Goal: Task Accomplishment & Management: Manage account settings

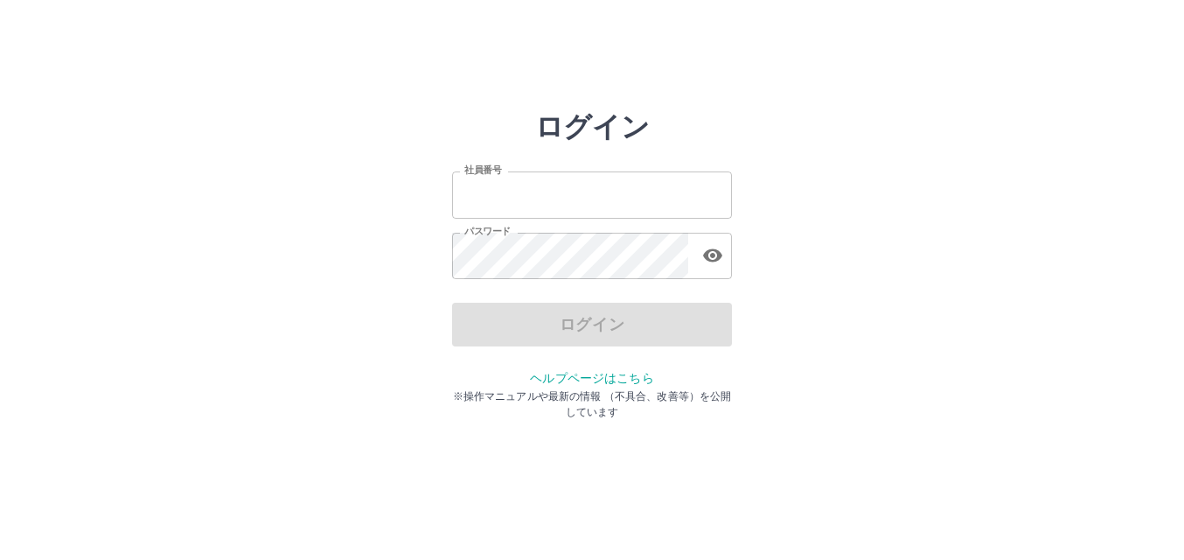
type input "*******"
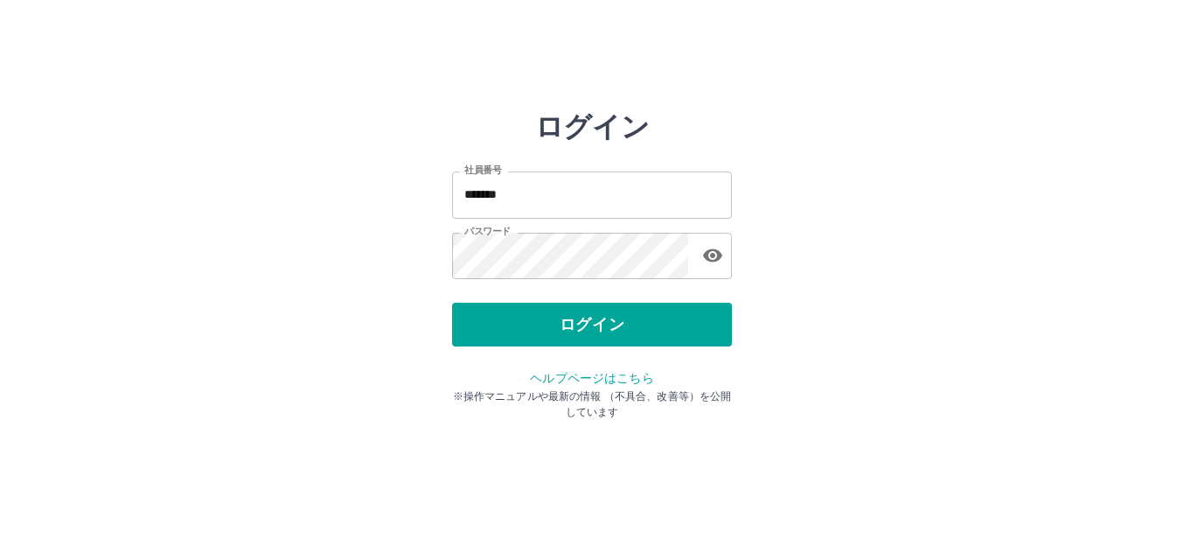
click at [557, 322] on div "ログイン" at bounding box center [592, 325] width 280 height 44
click at [557, 322] on button "ログイン" at bounding box center [592, 325] width 280 height 44
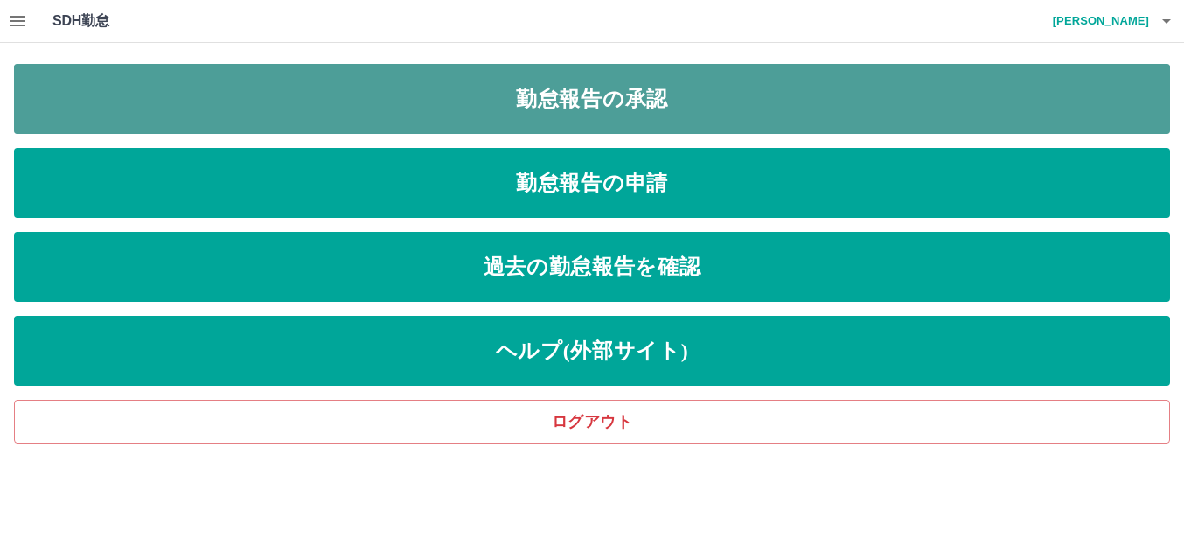
click at [738, 91] on link "勤怠報告の承認" at bounding box center [592, 99] width 1156 height 70
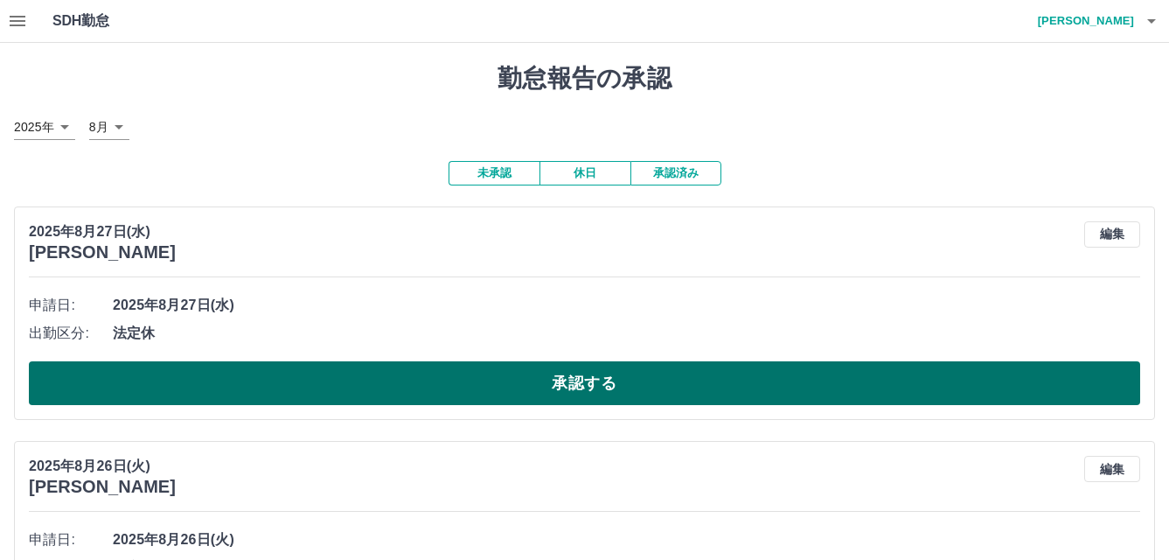
click at [480, 376] on button "承認する" at bounding box center [585, 383] width 1112 height 44
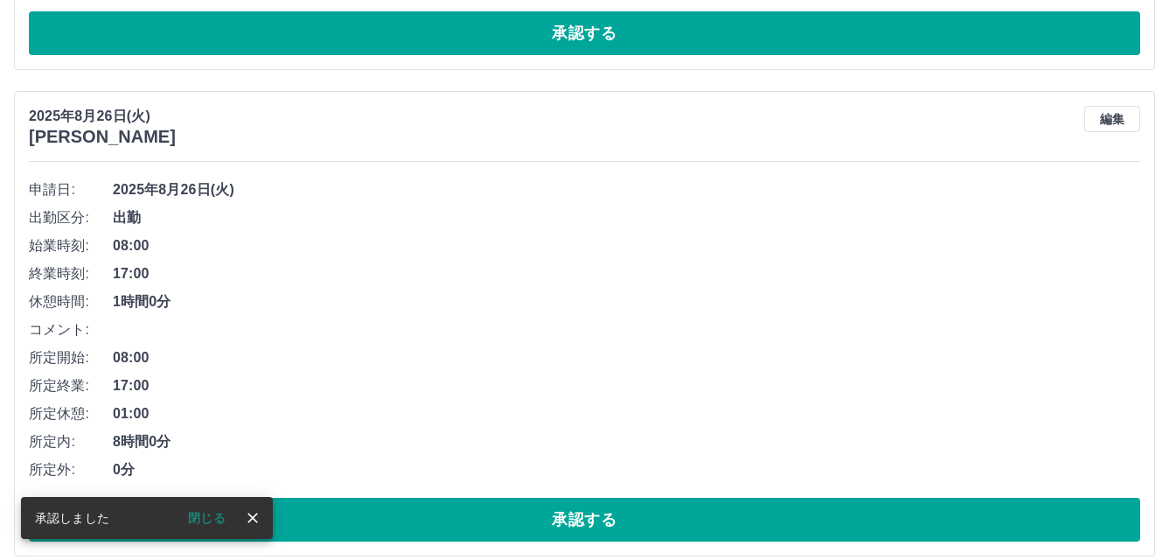
scroll to position [115, 0]
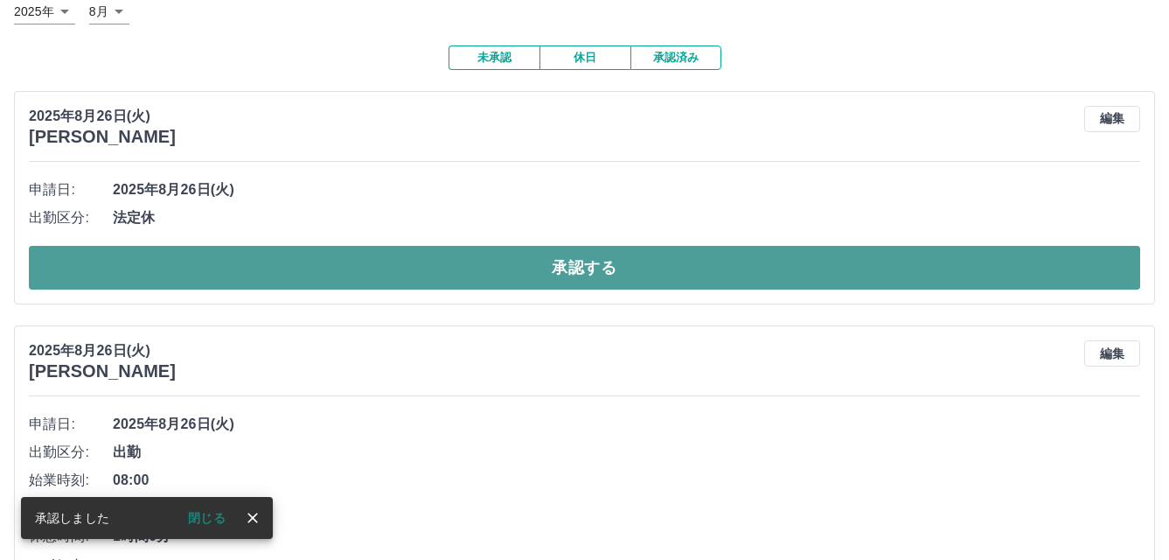
click at [480, 283] on button "承認する" at bounding box center [585, 268] width 1112 height 44
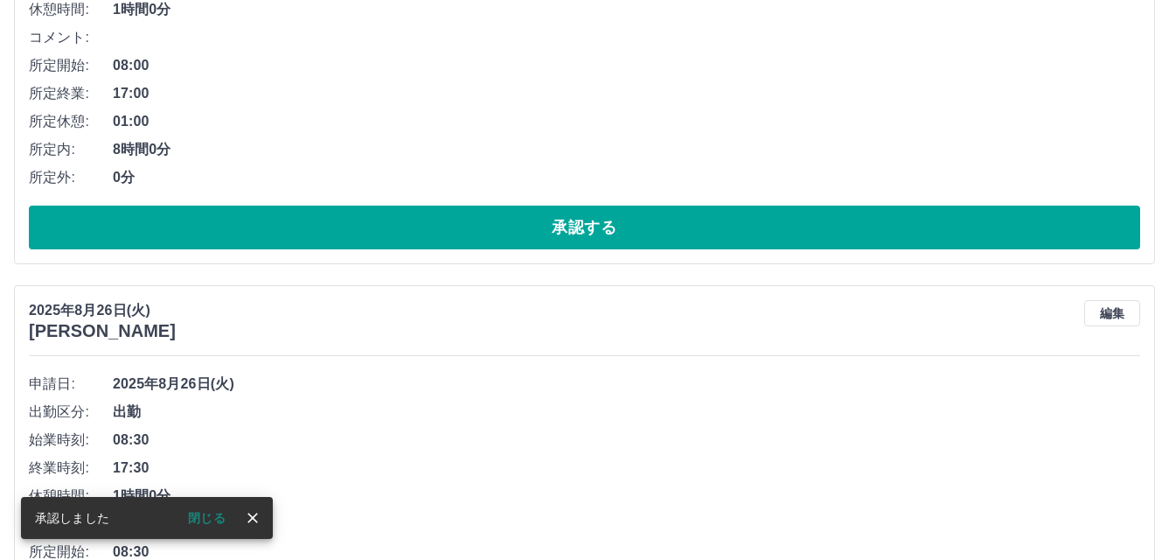
scroll to position [406, 0]
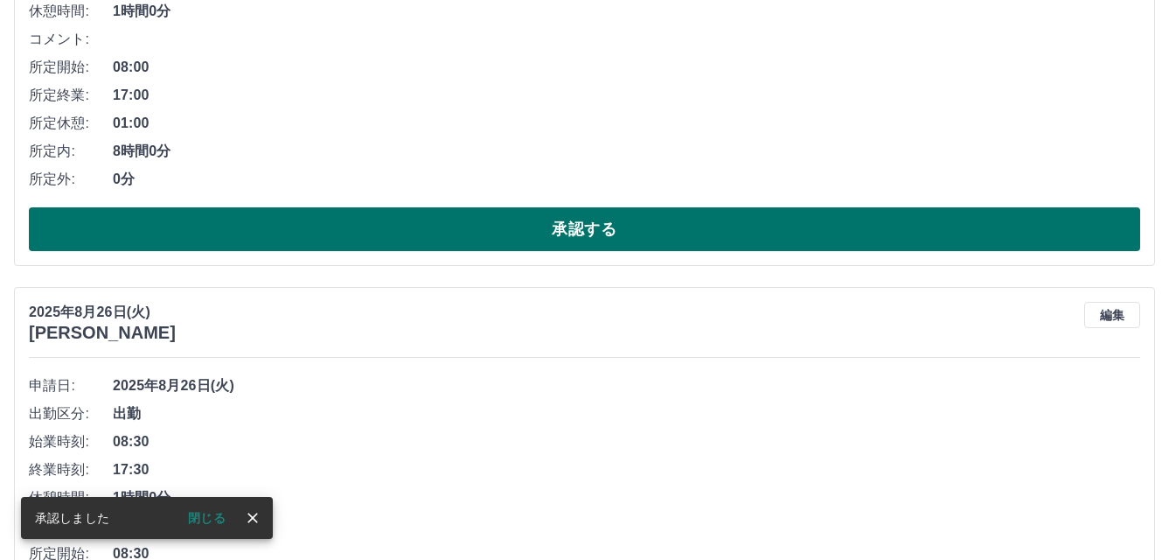
click at [514, 235] on button "承認する" at bounding box center [585, 229] width 1112 height 44
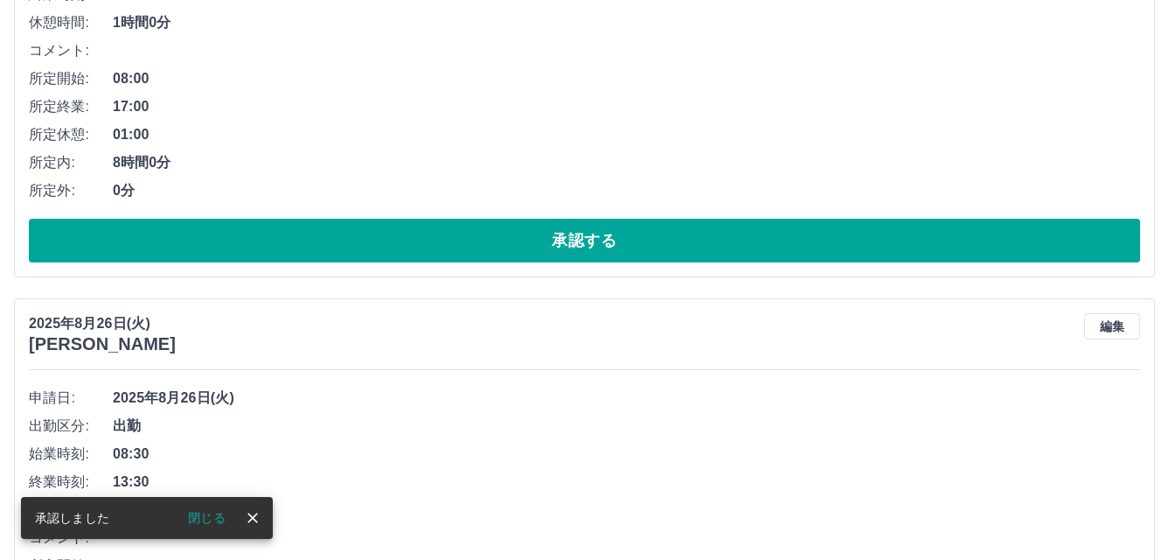
scroll to position [882, 0]
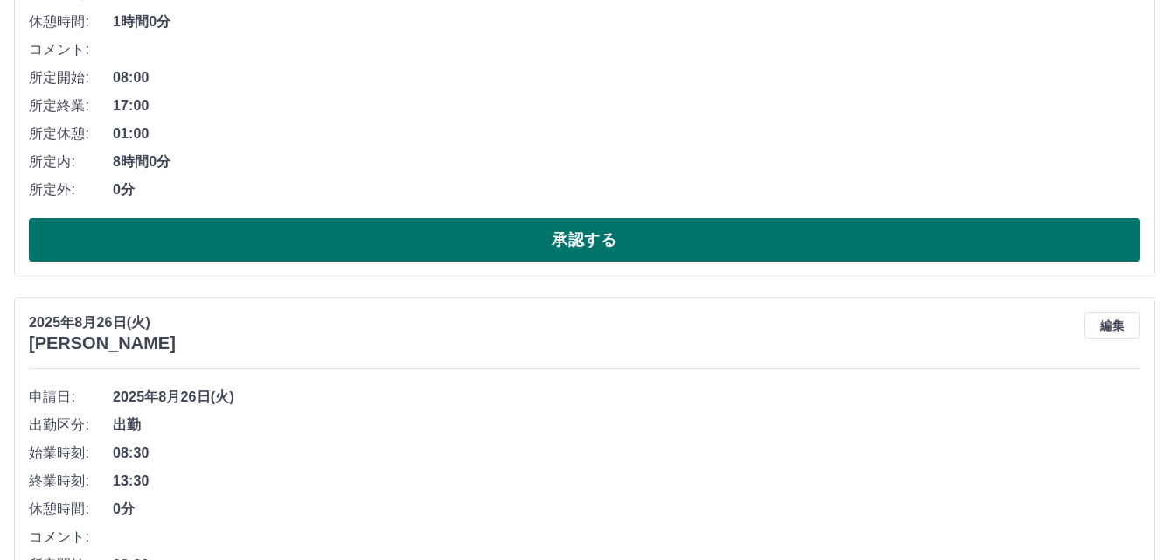
click at [457, 227] on button "承認する" at bounding box center [585, 240] width 1112 height 44
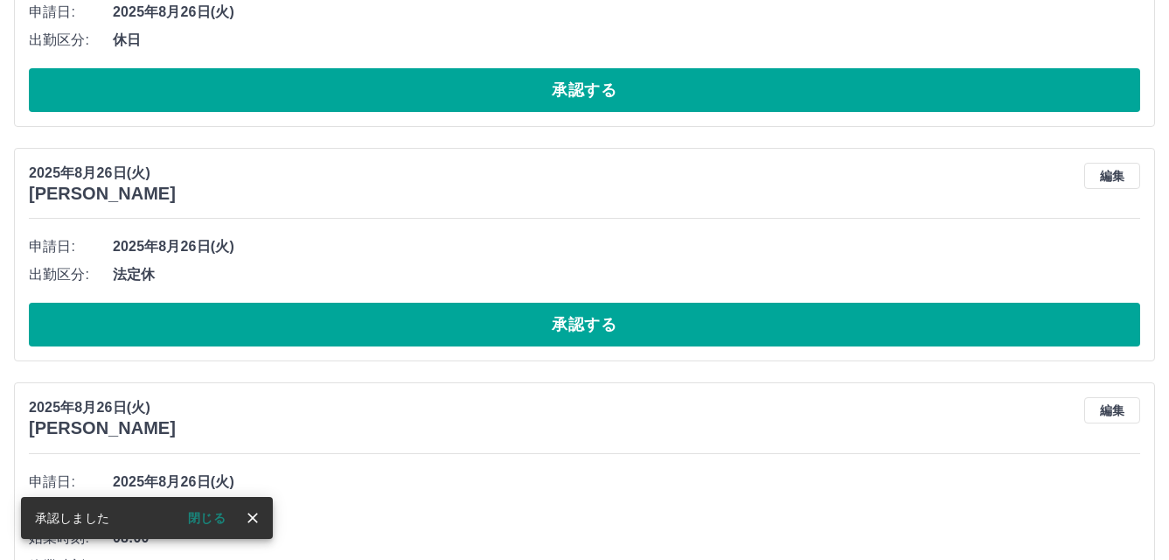
scroll to position [1532, 0]
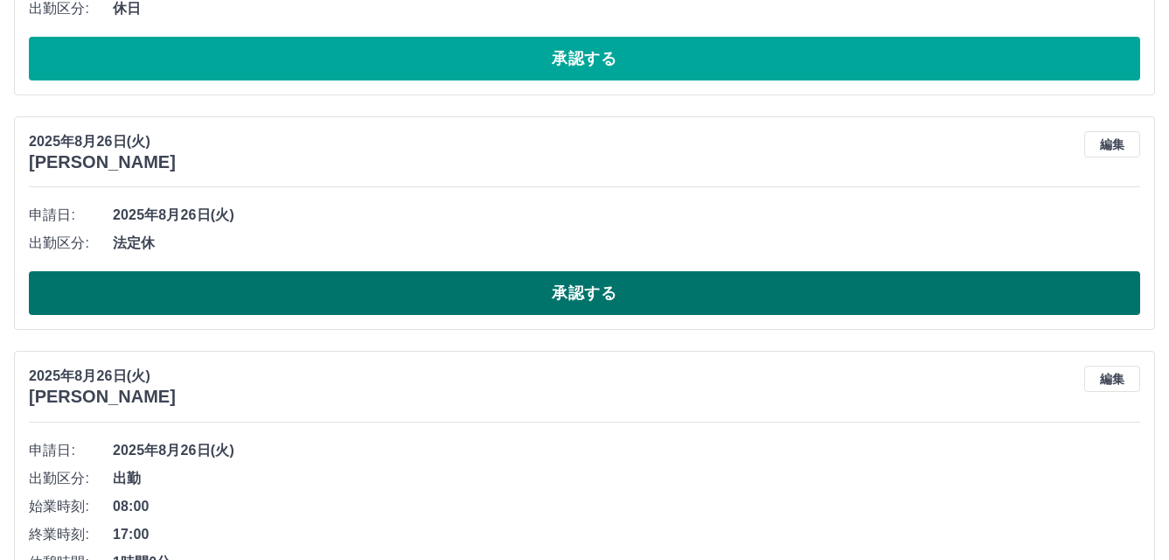
click at [860, 293] on button "承認する" at bounding box center [585, 293] width 1112 height 44
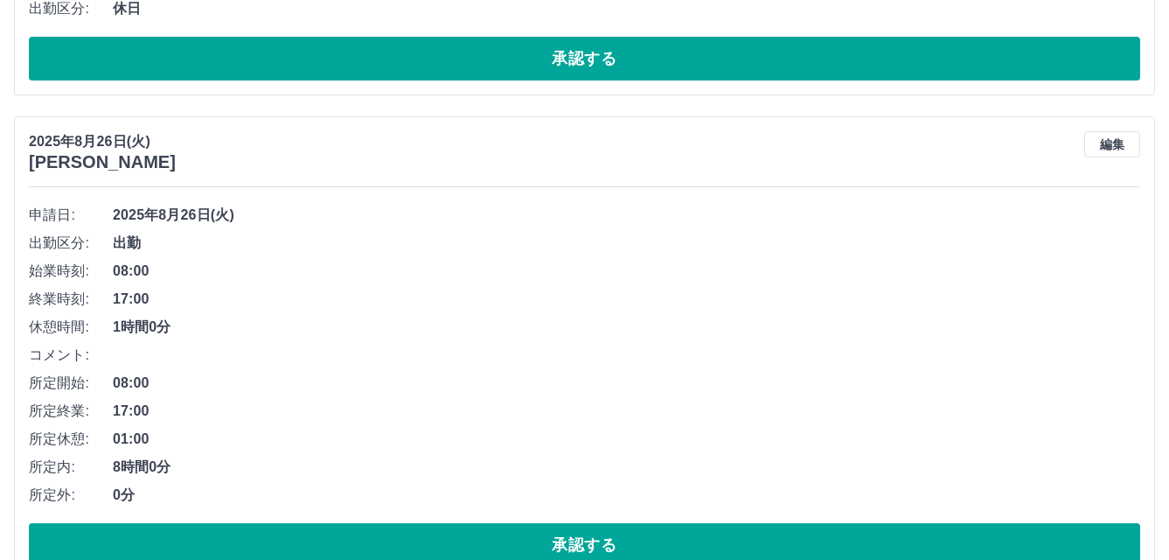
scroll to position [1620, 0]
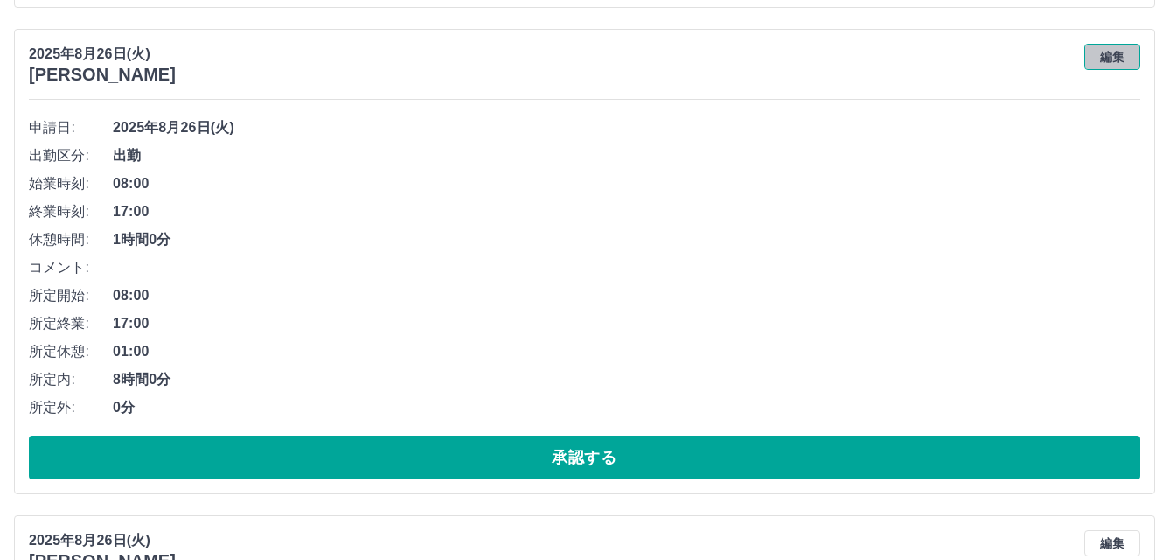
click at [1112, 63] on button "編集" at bounding box center [1112, 57] width 56 height 26
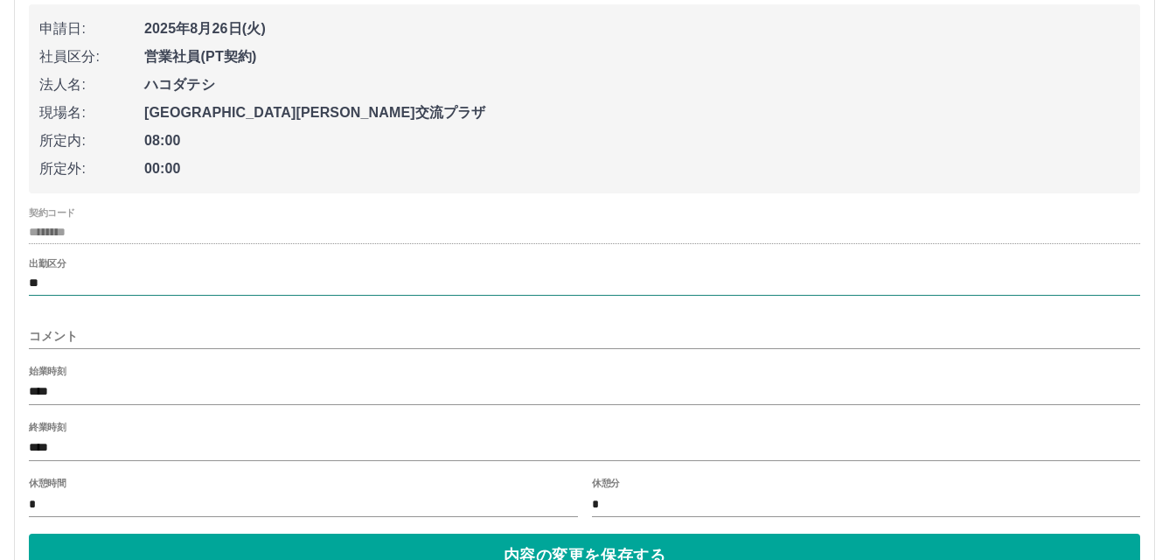
scroll to position [1882, 0]
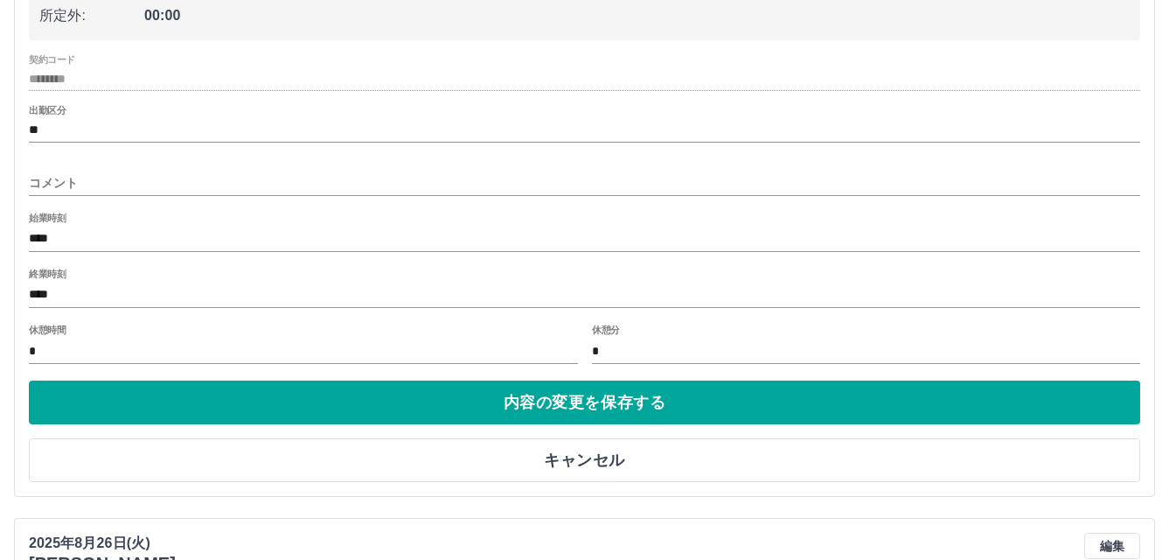
click at [78, 234] on input "****" at bounding box center [585, 239] width 1112 height 25
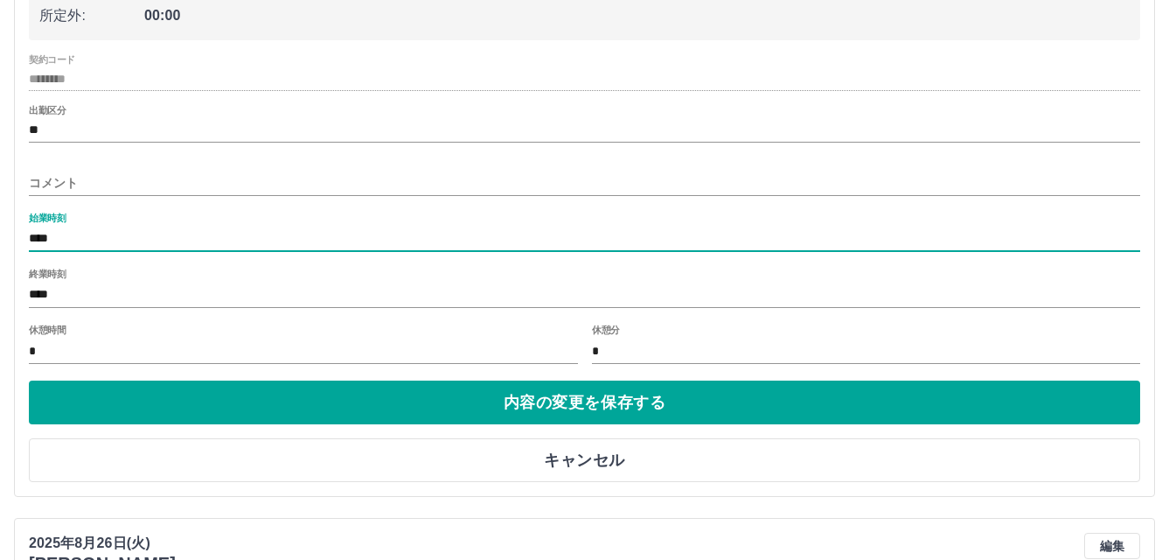
type input "****"
click at [80, 293] on input "****" at bounding box center [585, 294] width 1112 height 25
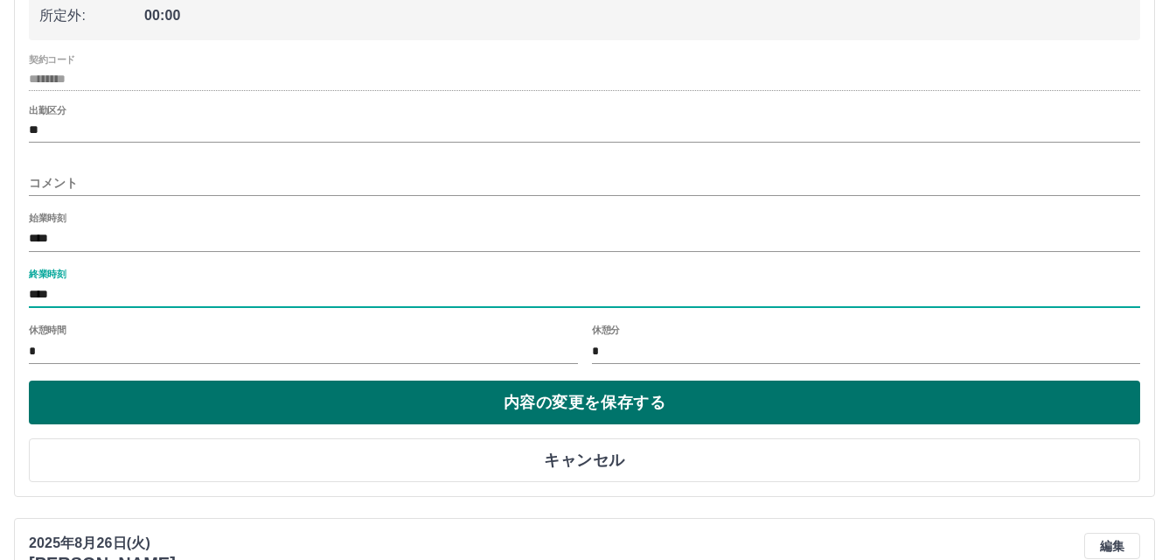
type input "****"
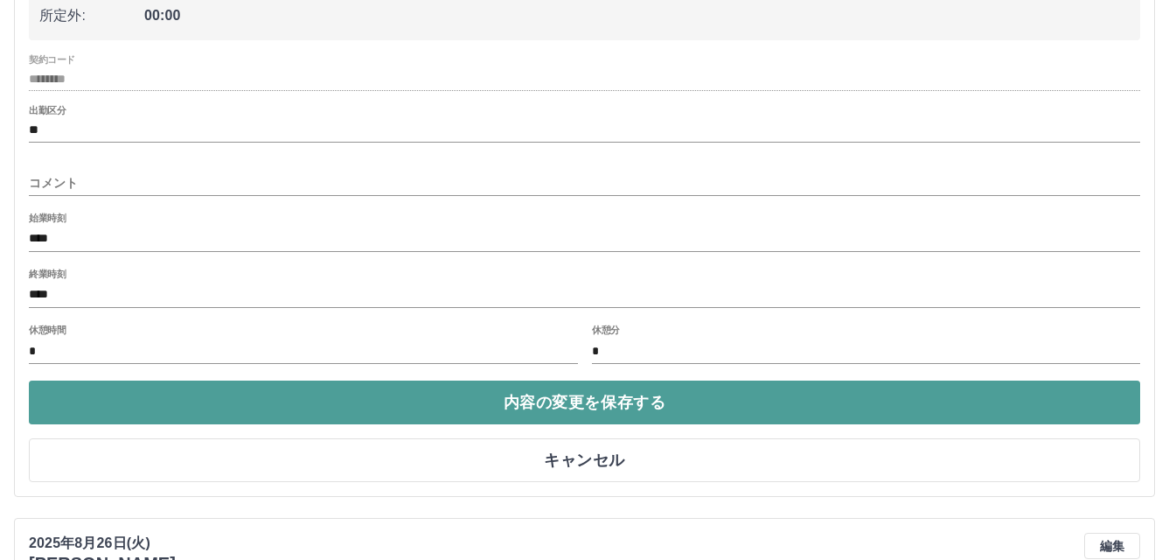
click at [603, 411] on button "内容の変更を保存する" at bounding box center [585, 402] width 1112 height 44
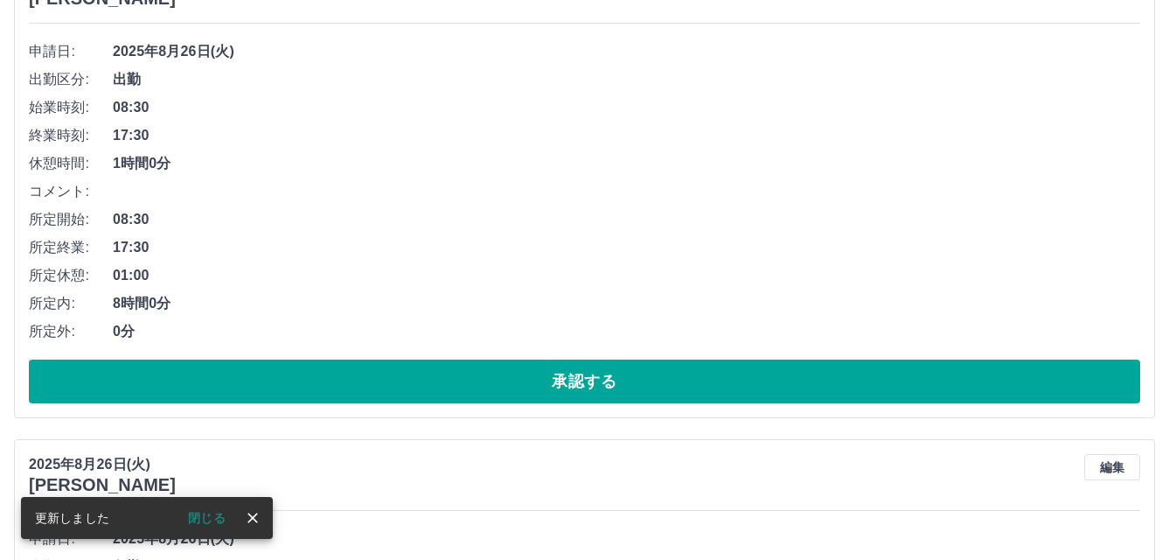
scroll to position [1707, 0]
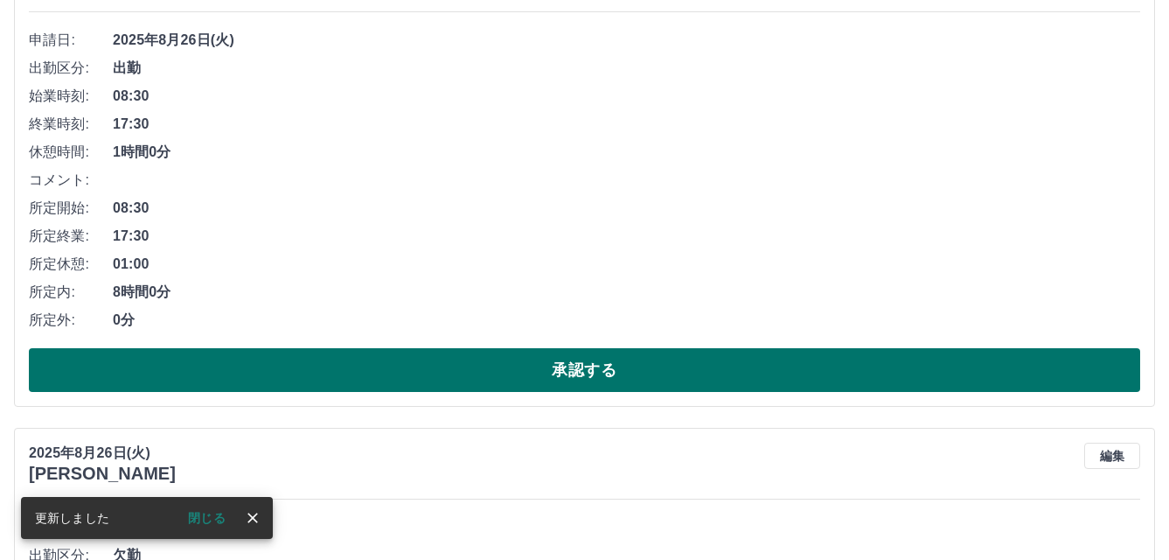
click at [568, 364] on button "承認する" at bounding box center [585, 370] width 1112 height 44
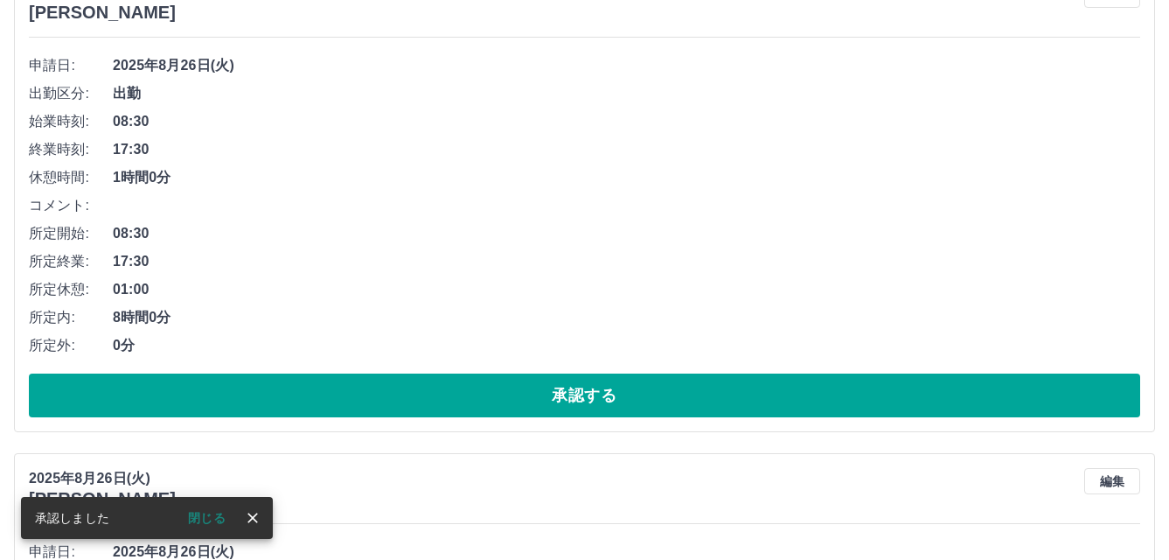
scroll to position [1832, 0]
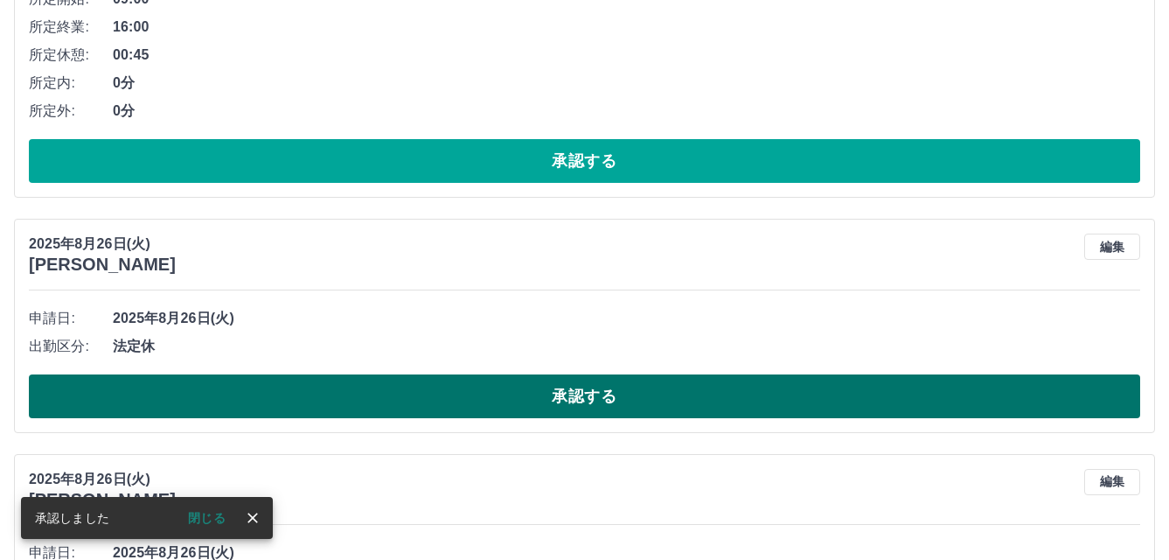
click at [549, 382] on button "承認する" at bounding box center [585, 396] width 1112 height 44
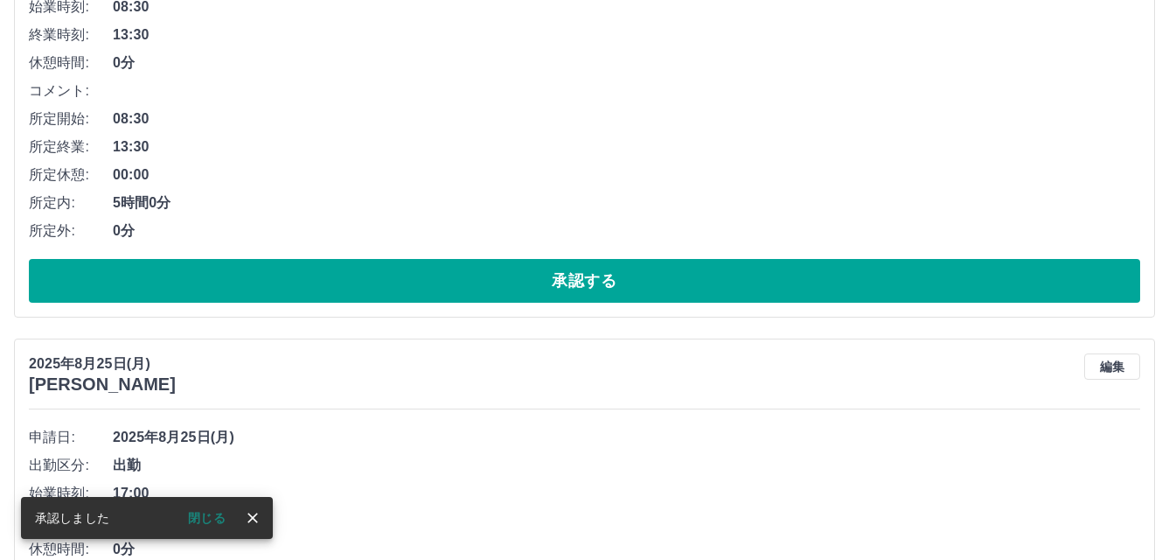
scroll to position [3609, 0]
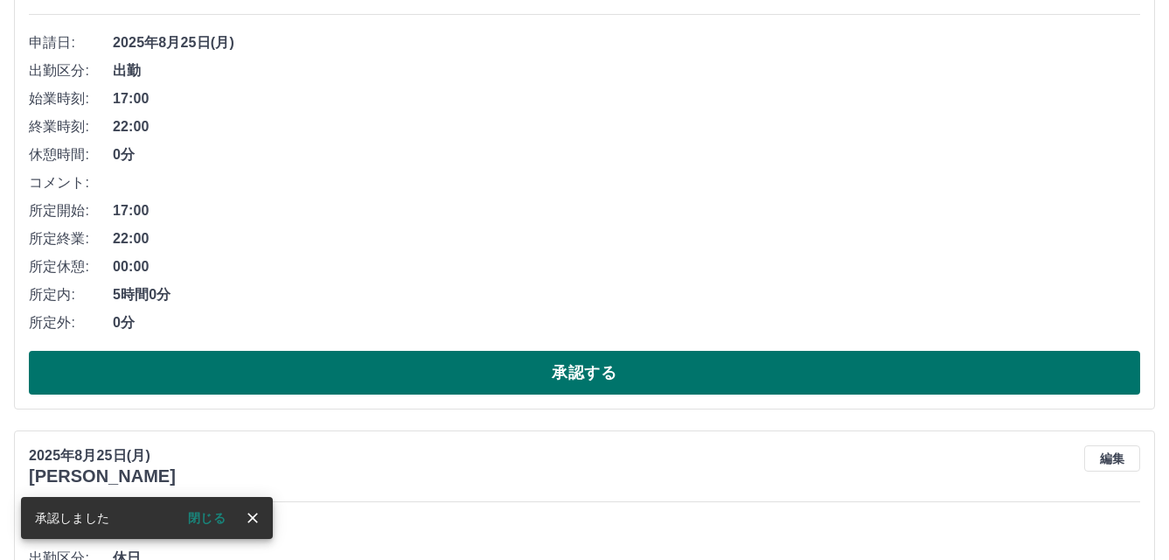
click at [549, 383] on button "承認する" at bounding box center [585, 373] width 1112 height 44
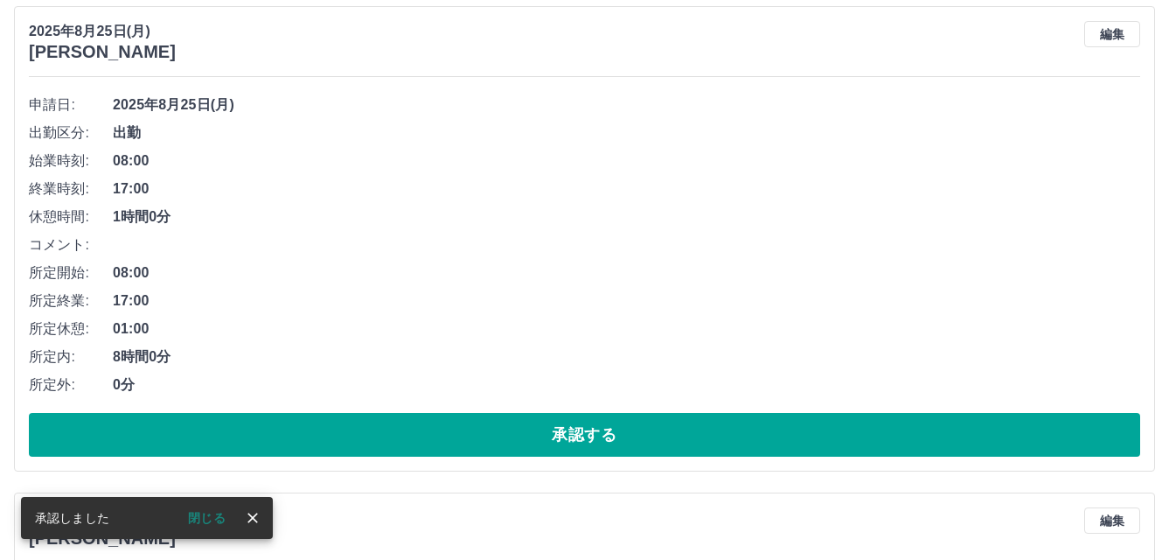
scroll to position [4785, 0]
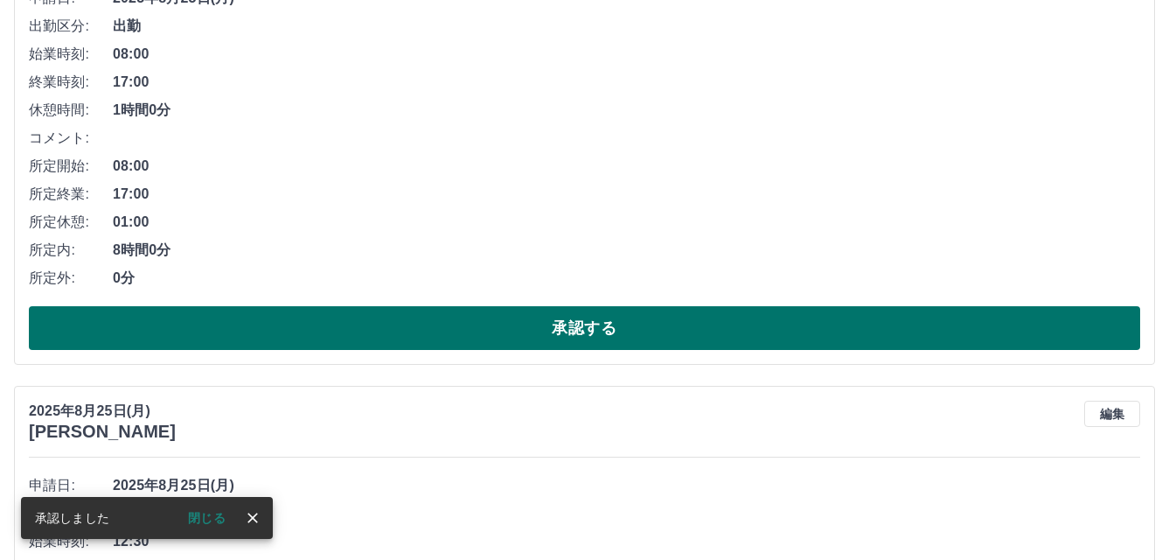
click at [549, 333] on button "承認する" at bounding box center [585, 328] width 1112 height 44
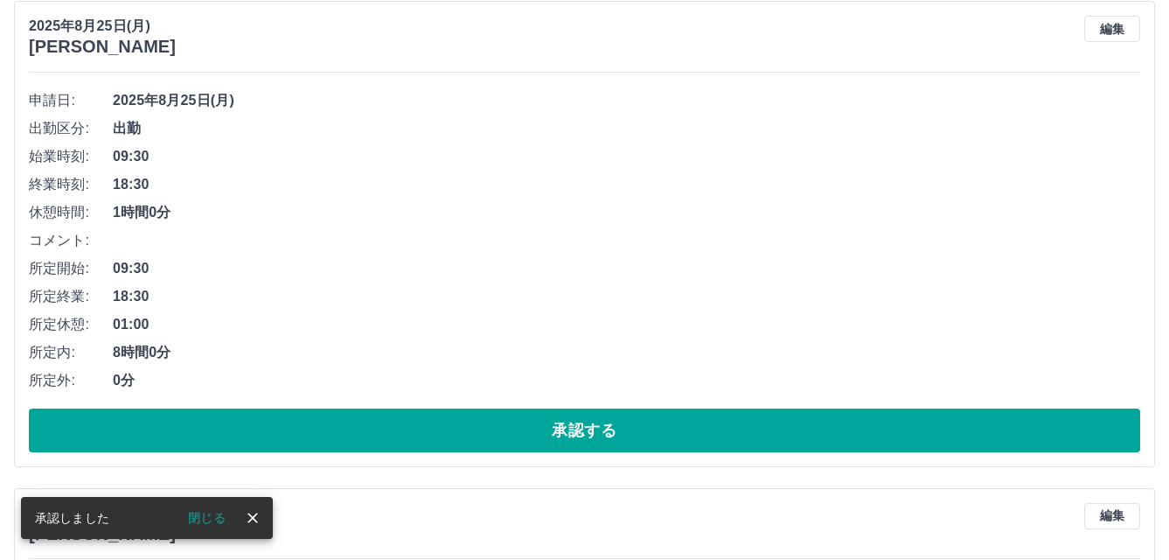
scroll to position [5260, 0]
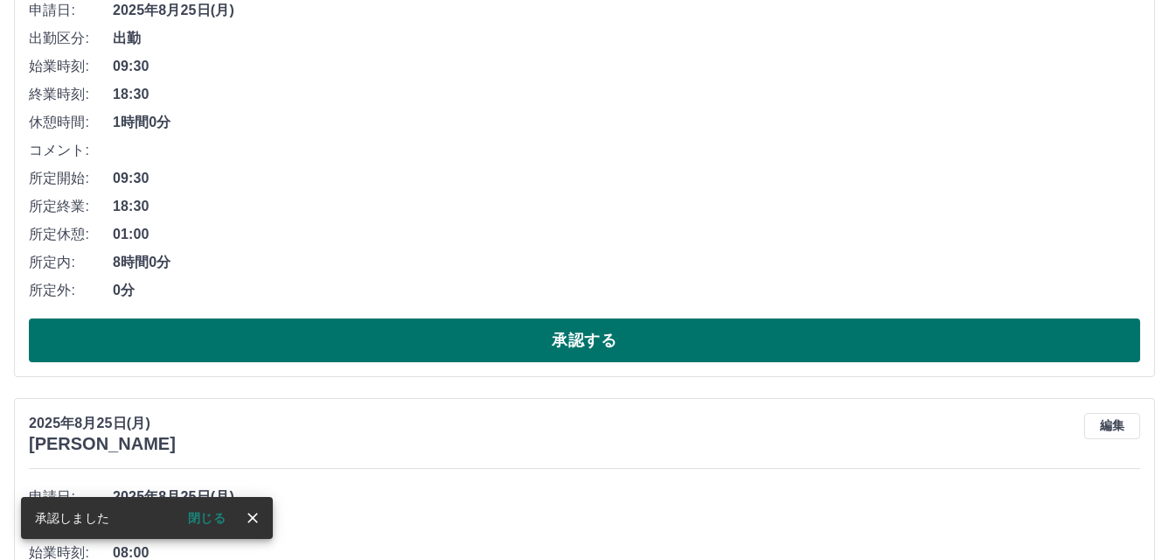
click at [694, 347] on button "承認する" at bounding box center [585, 340] width 1112 height 44
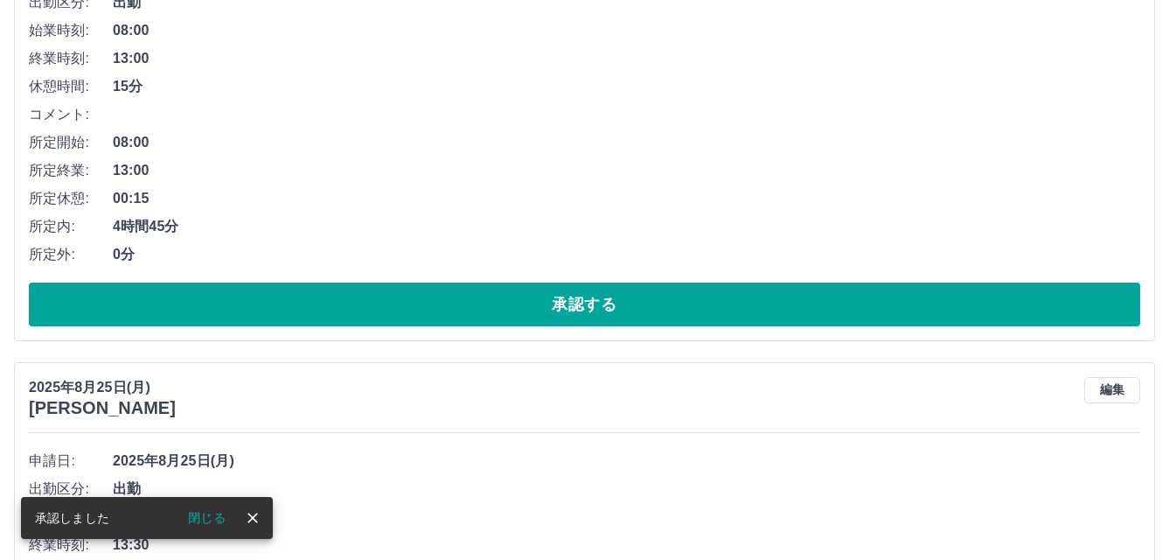
scroll to position [5297, 0]
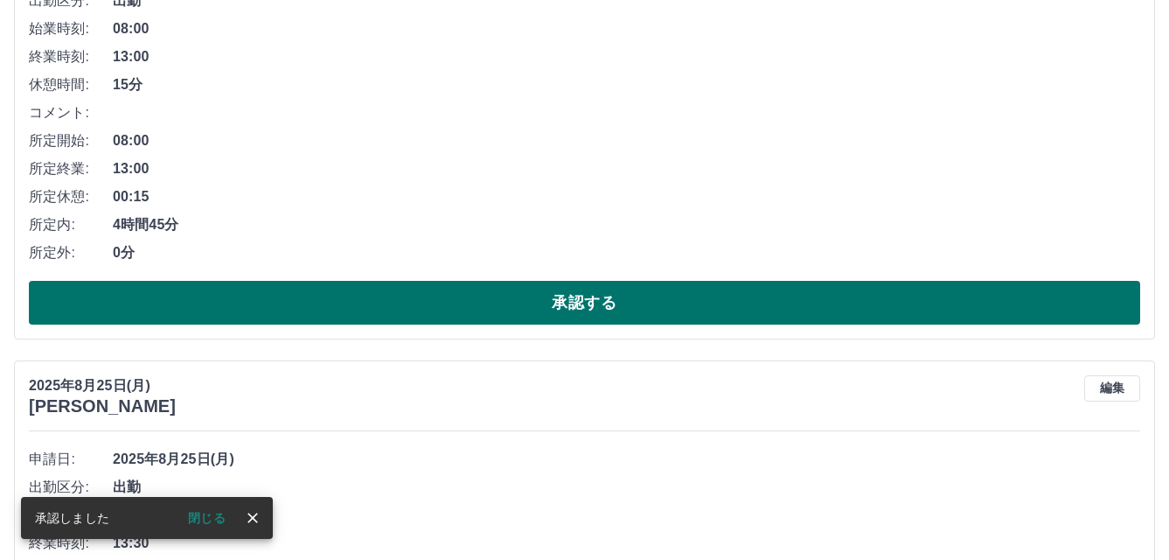
click at [619, 294] on button "承認する" at bounding box center [585, 303] width 1112 height 44
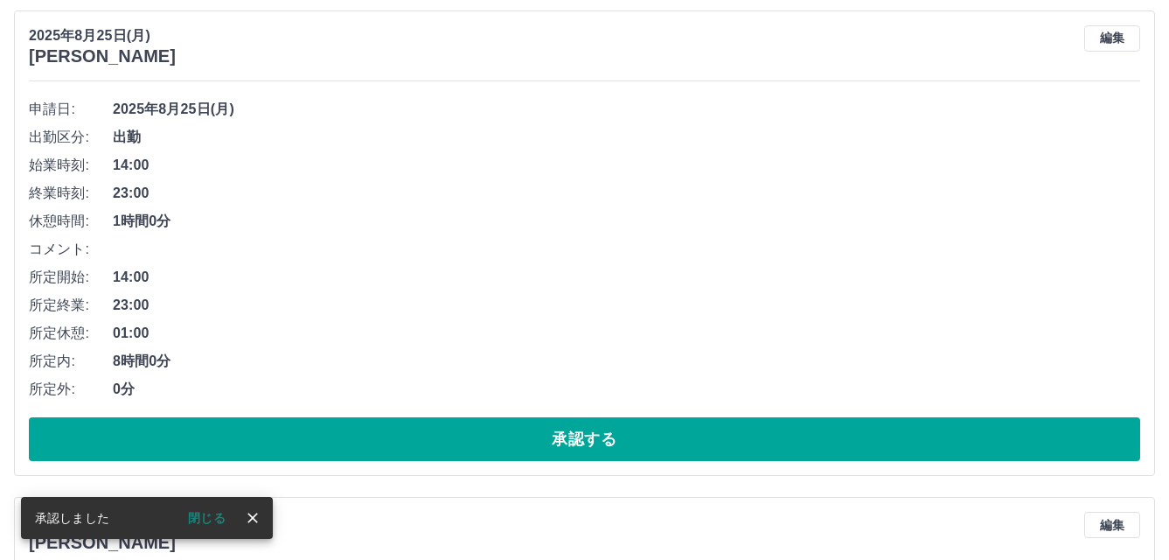
scroll to position [5160, 0]
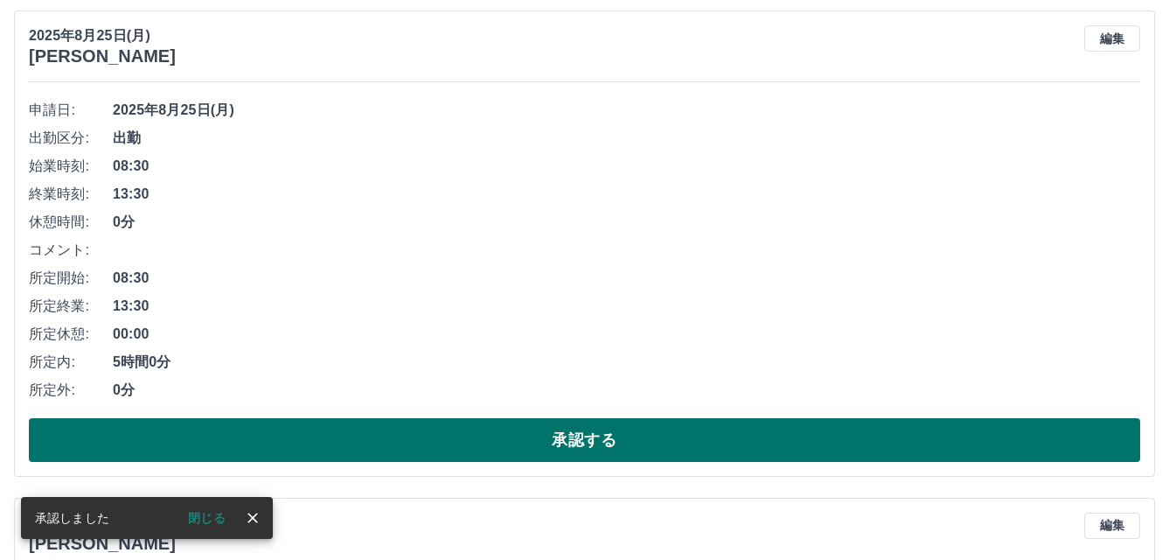
click at [719, 421] on button "承認する" at bounding box center [585, 440] width 1112 height 44
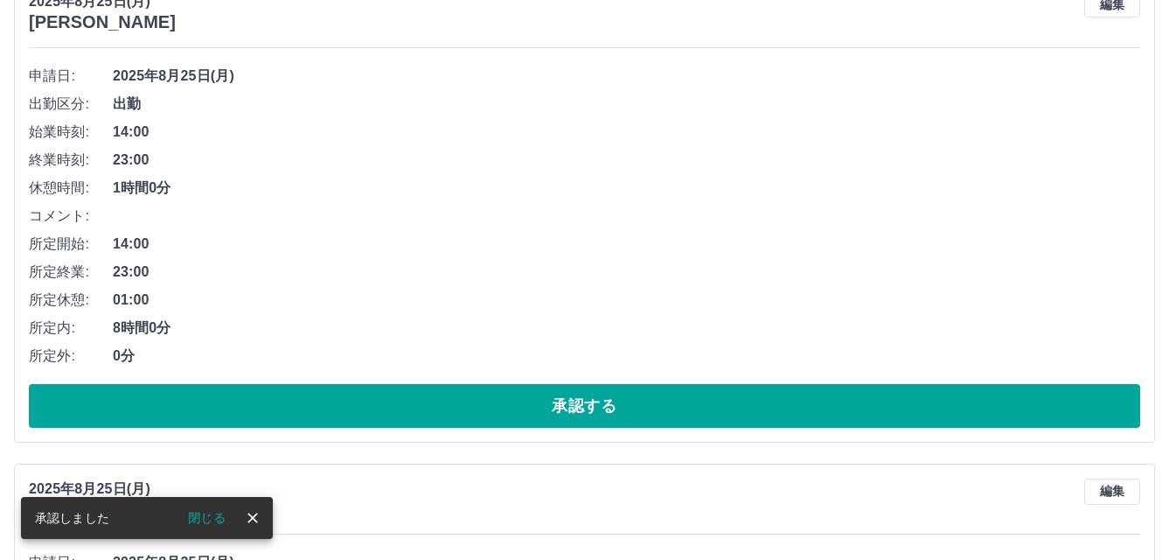
scroll to position [5197, 0]
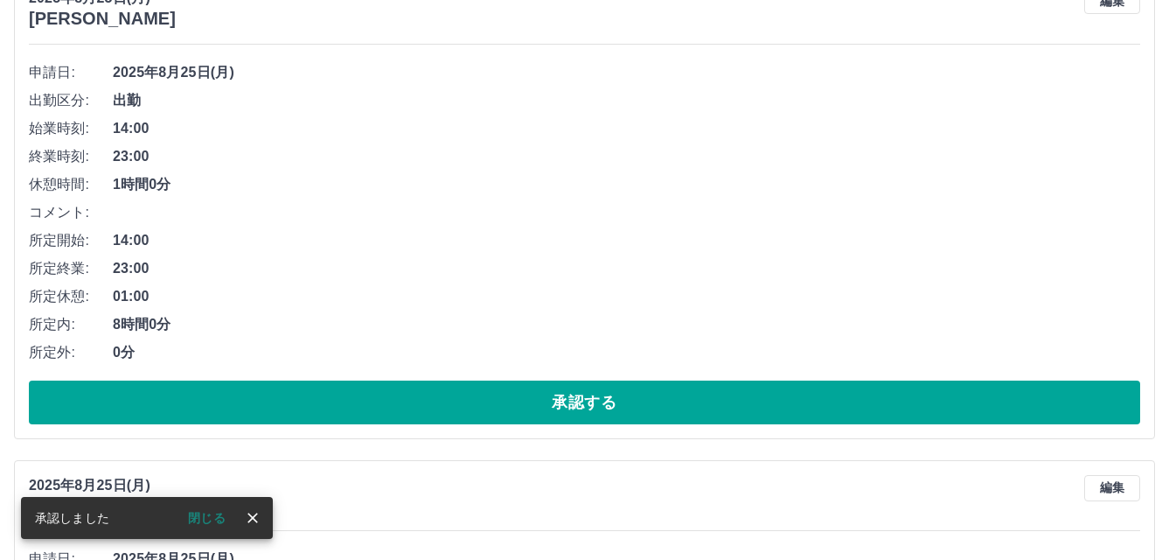
click at [644, 390] on button "承認する" at bounding box center [585, 402] width 1112 height 44
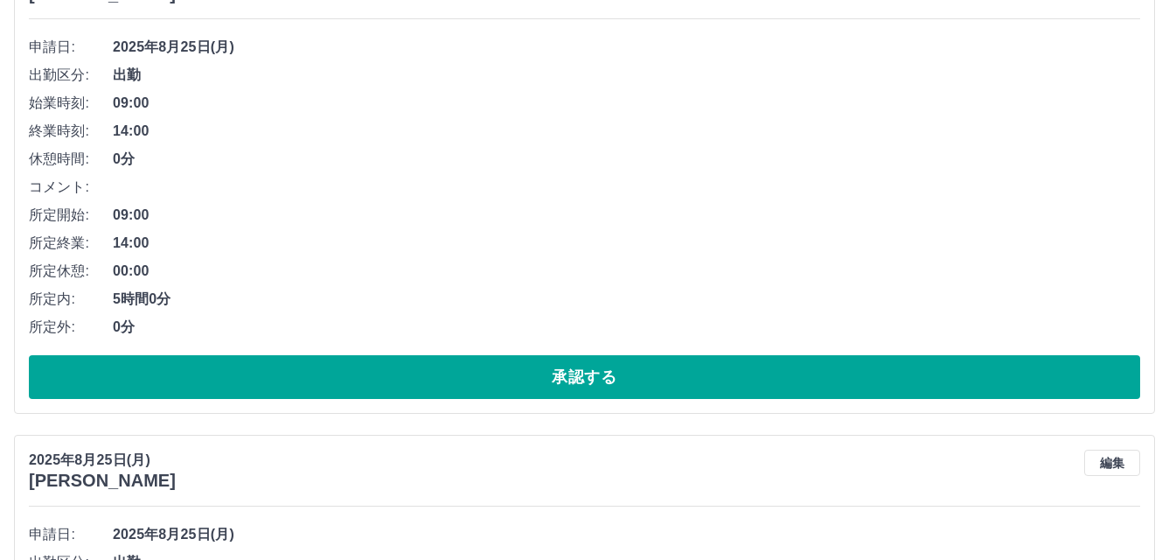
scroll to position [6284, 0]
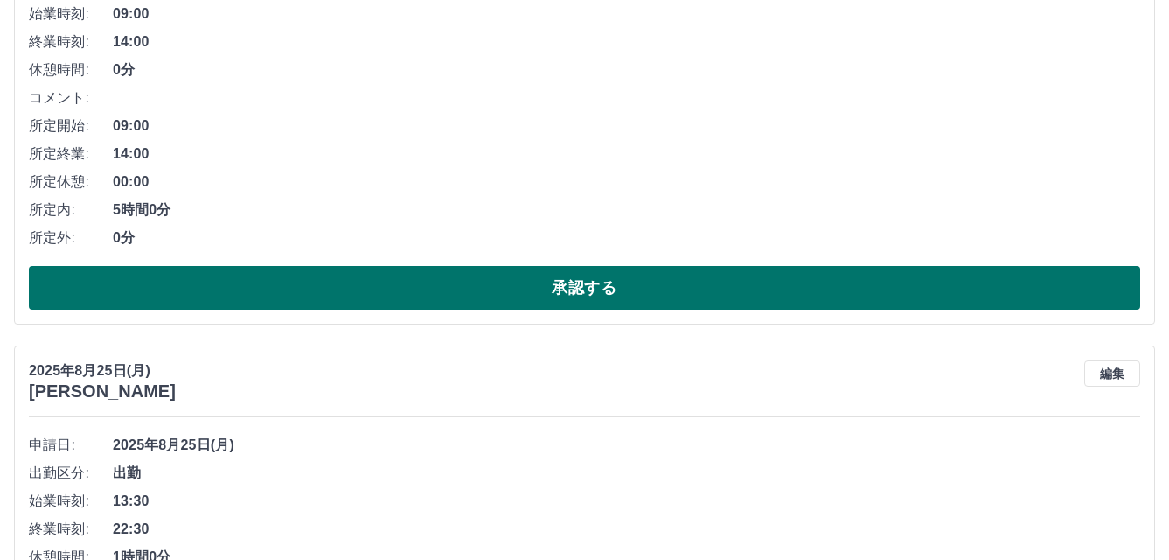
click at [674, 277] on button "承認する" at bounding box center [585, 288] width 1112 height 44
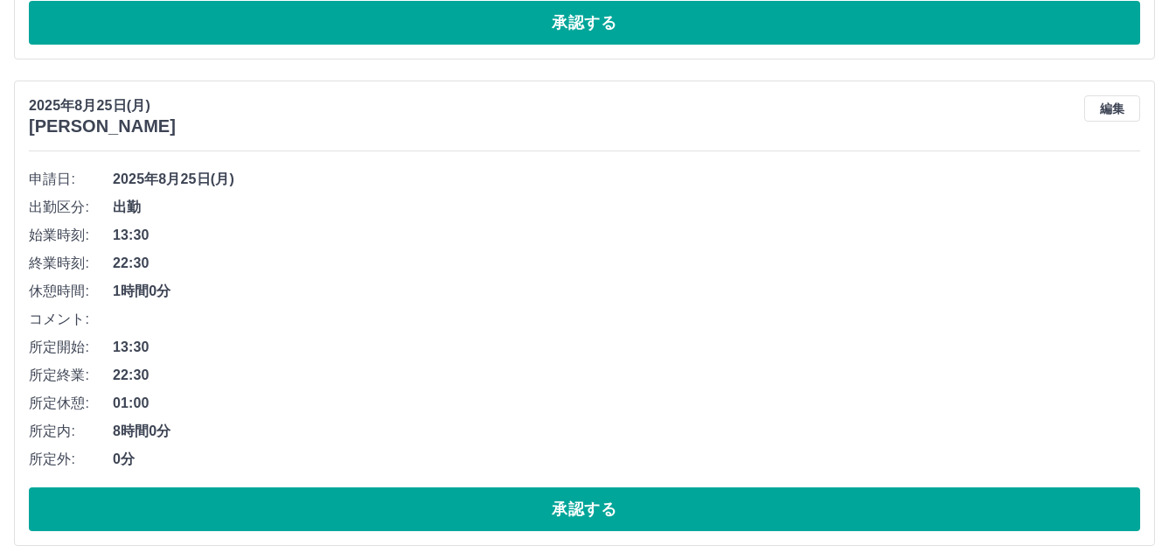
scroll to position [6236, 0]
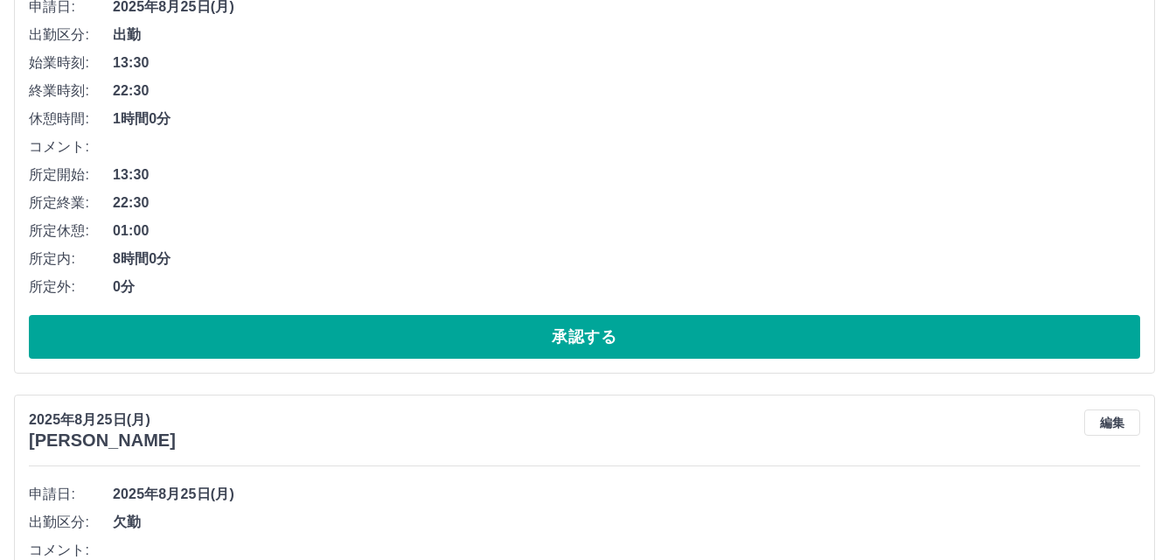
click at [673, 324] on button "承認する" at bounding box center [585, 337] width 1112 height 44
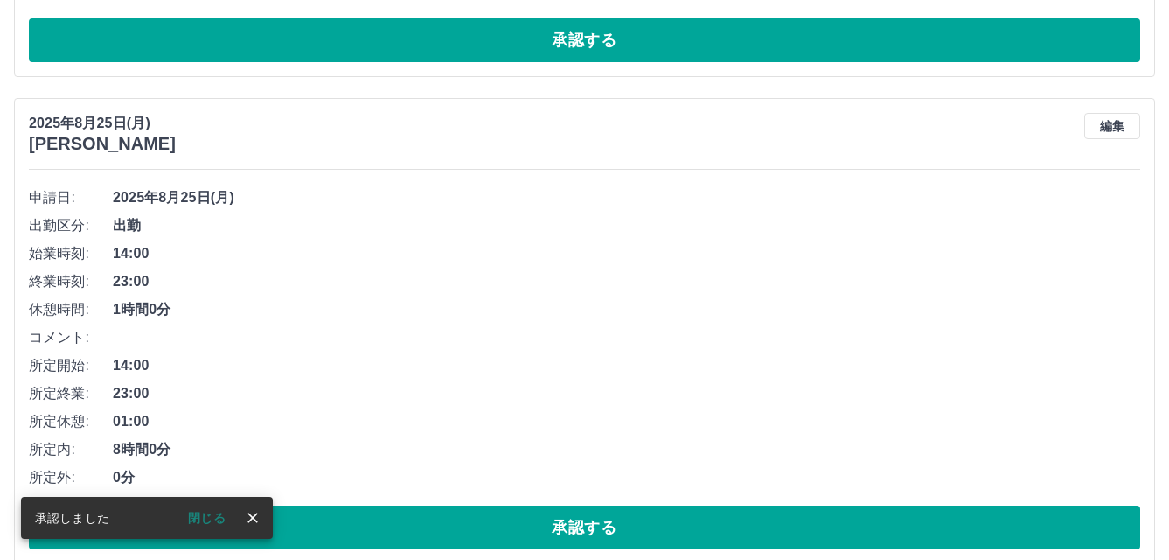
scroll to position [6710, 0]
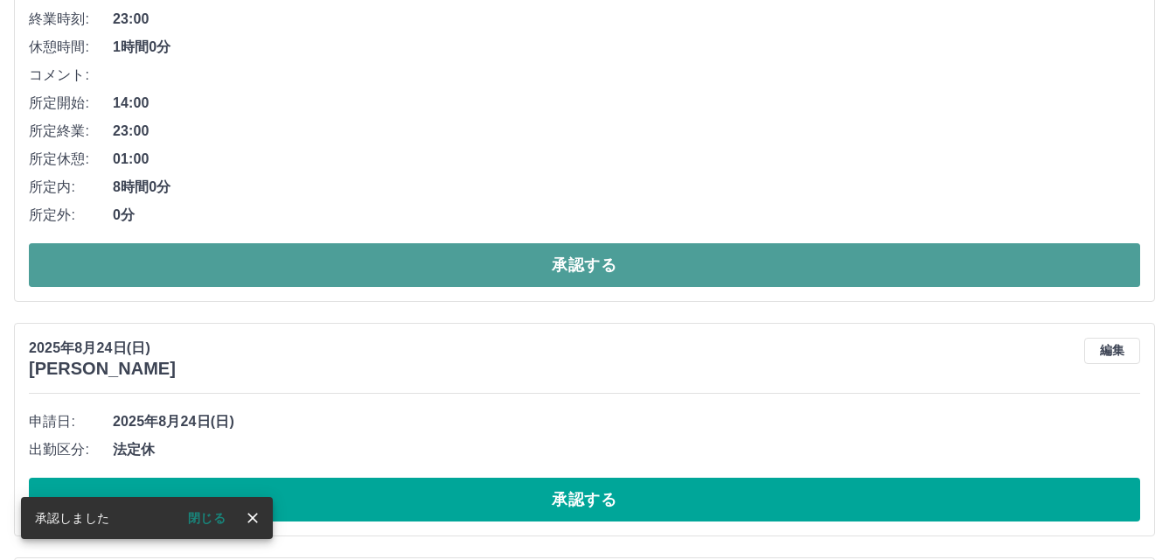
click at [611, 252] on button "承認する" at bounding box center [585, 265] width 1112 height 44
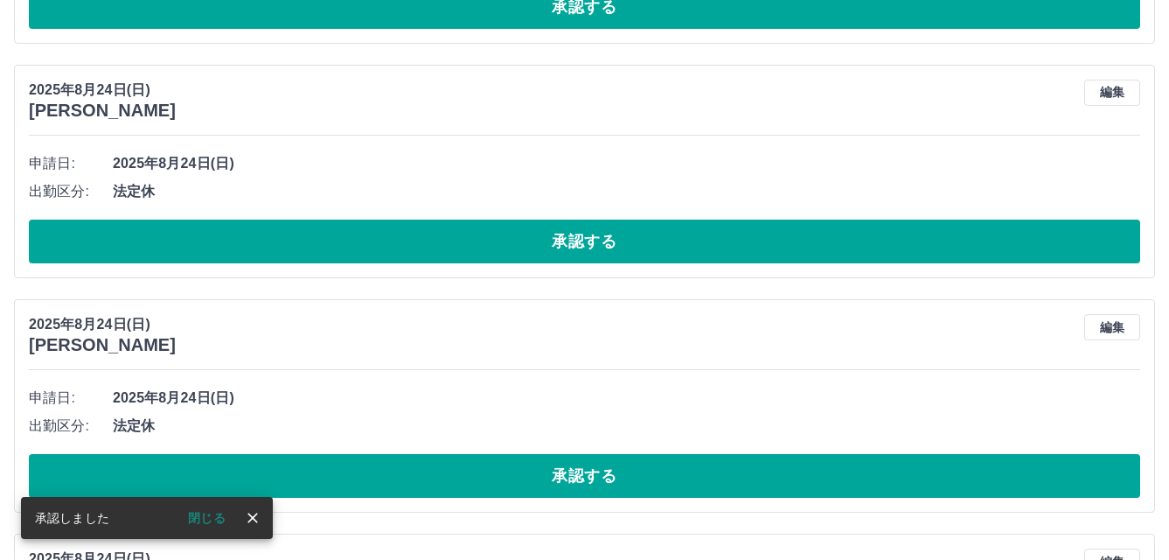
scroll to position [7186, 0]
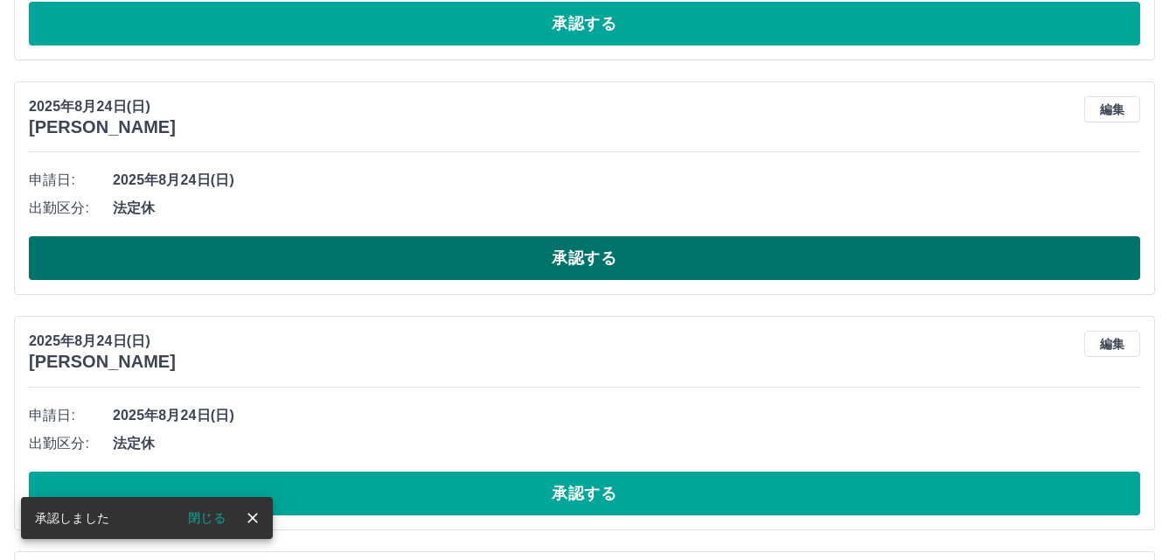
click at [558, 250] on button "承認する" at bounding box center [585, 258] width 1112 height 44
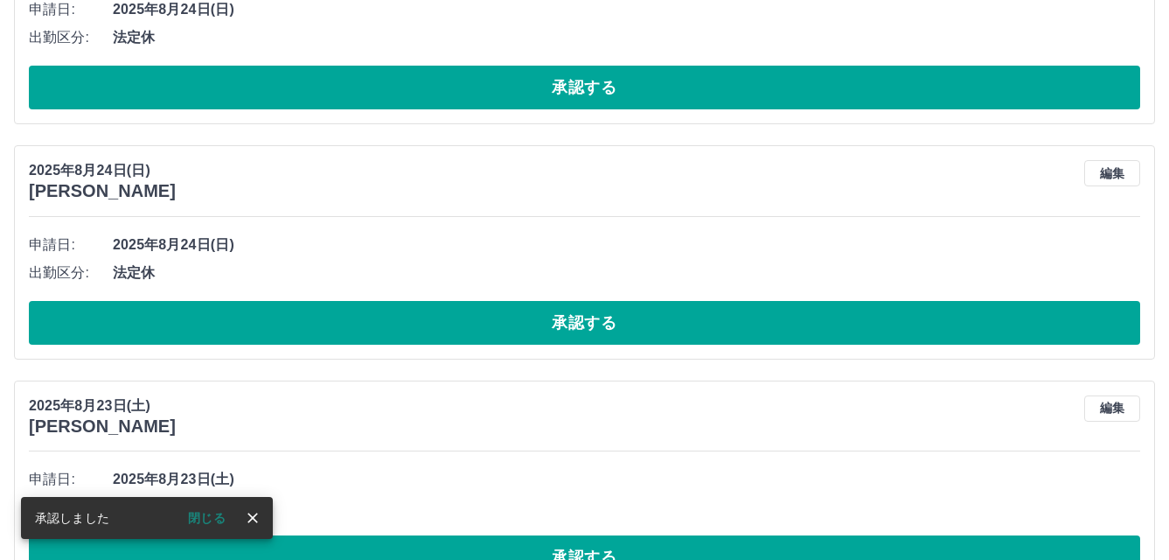
scroll to position [7826, 0]
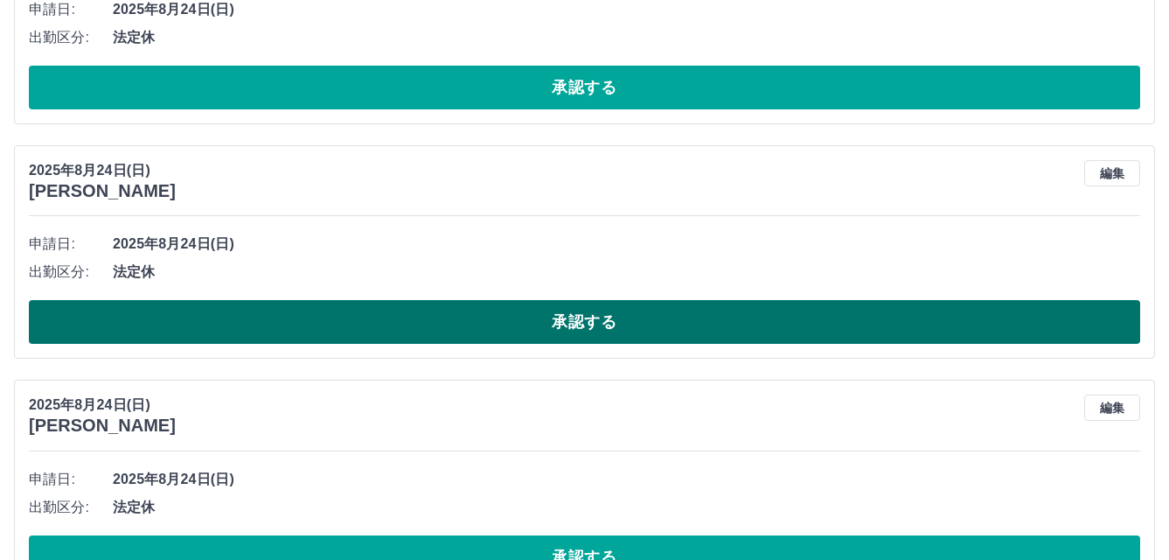
click at [558, 312] on button "承認する" at bounding box center [585, 322] width 1112 height 44
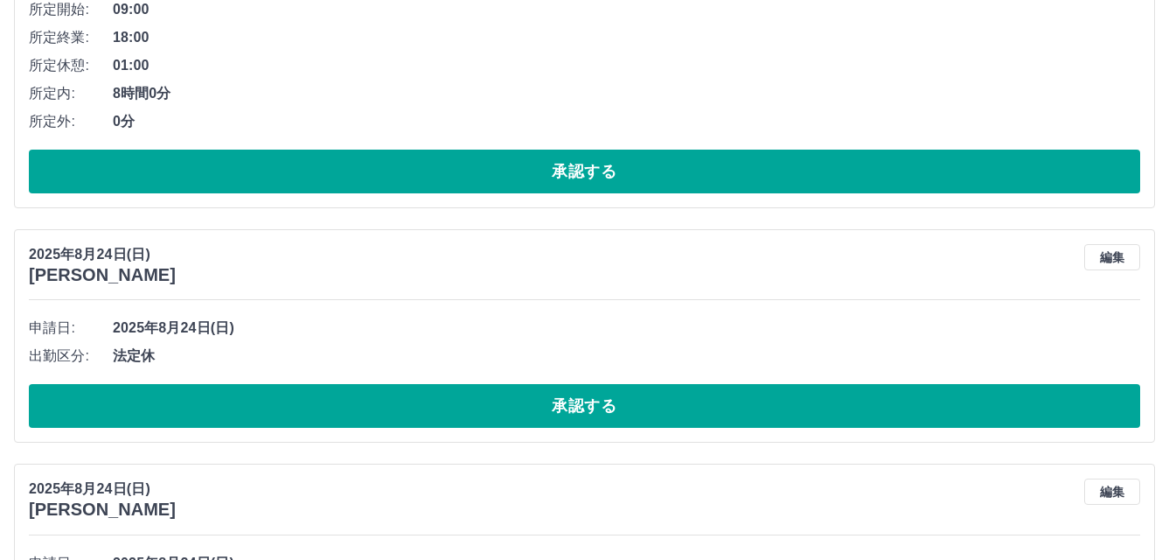
scroll to position [7476, 0]
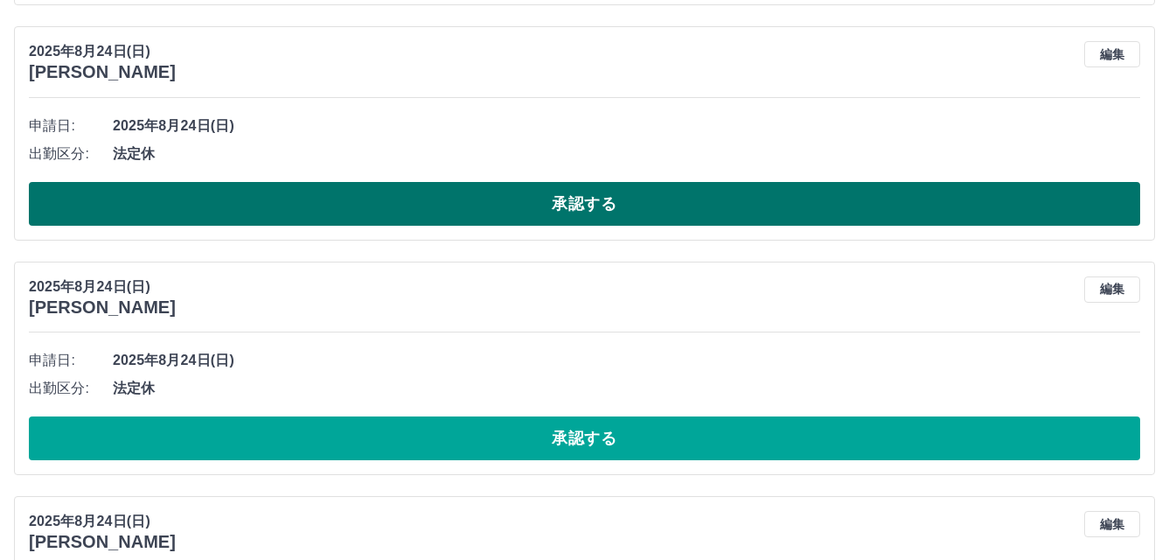
click at [542, 210] on button "承認する" at bounding box center [585, 204] width 1112 height 44
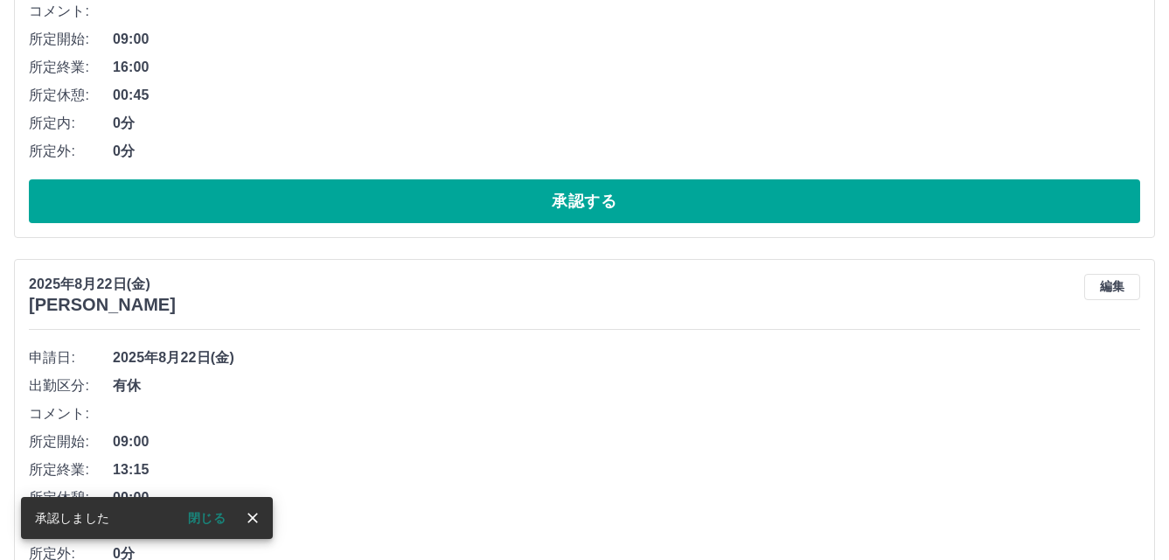
scroll to position [8115, 0]
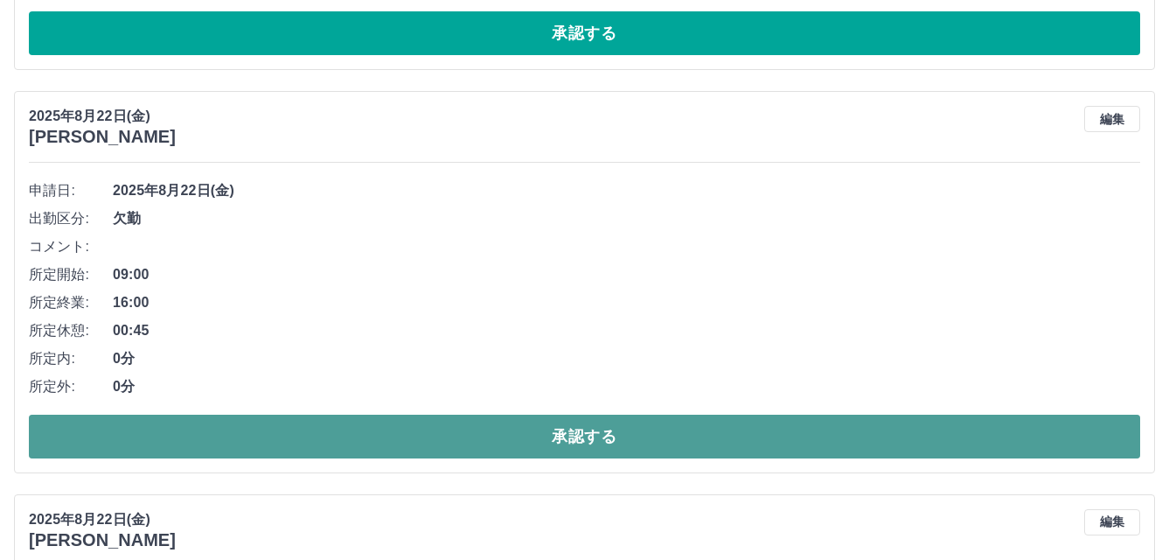
click at [426, 455] on button "承認する" at bounding box center [585, 437] width 1112 height 44
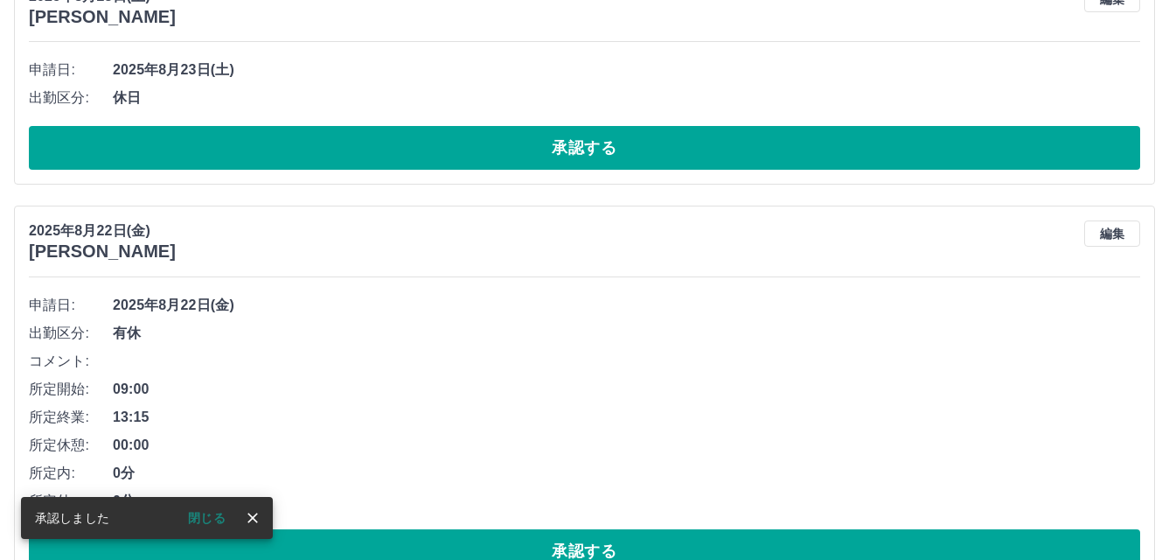
scroll to position [7765, 0]
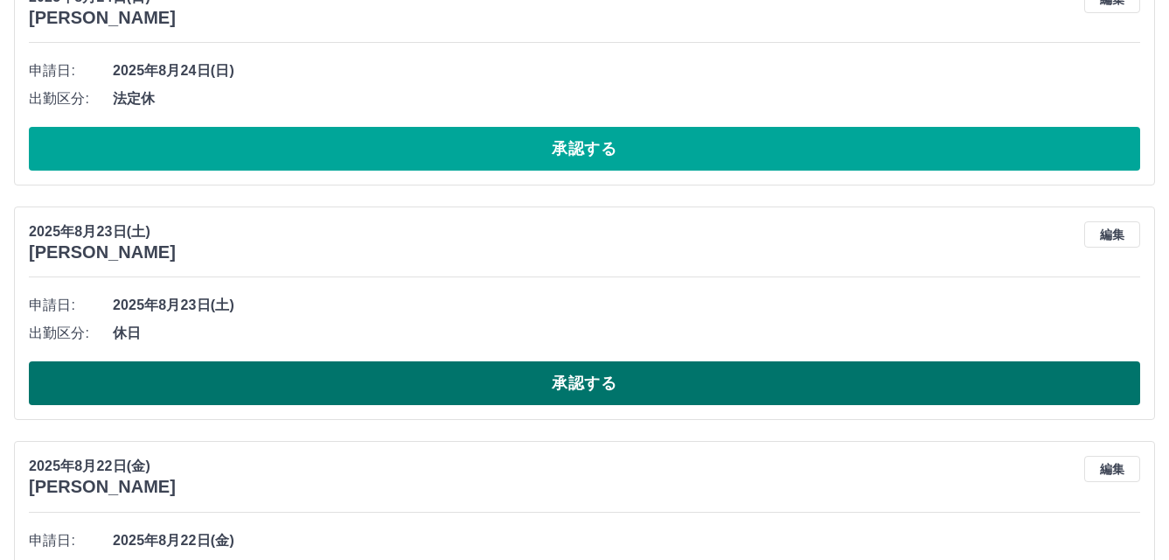
click at [438, 390] on button "承認する" at bounding box center [585, 383] width 1112 height 44
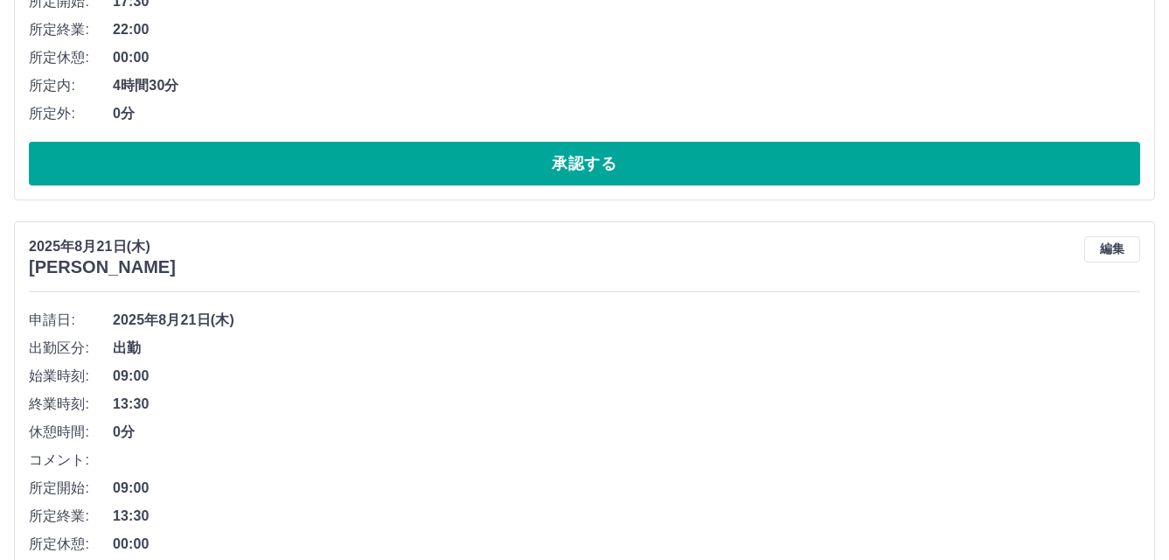
scroll to position [8854, 0]
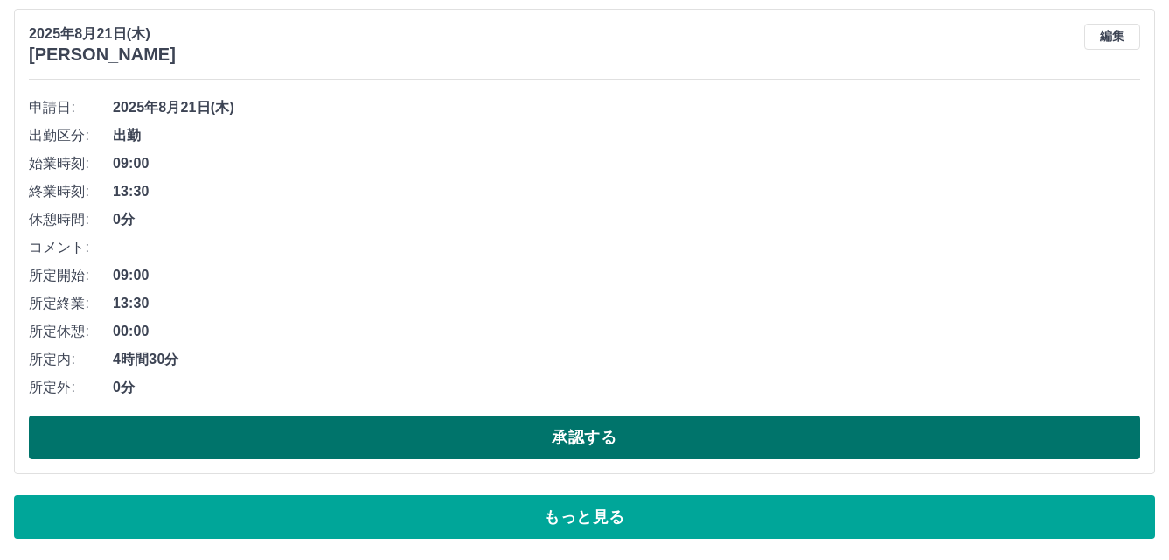
click at [469, 427] on button "承認する" at bounding box center [585, 437] width 1112 height 44
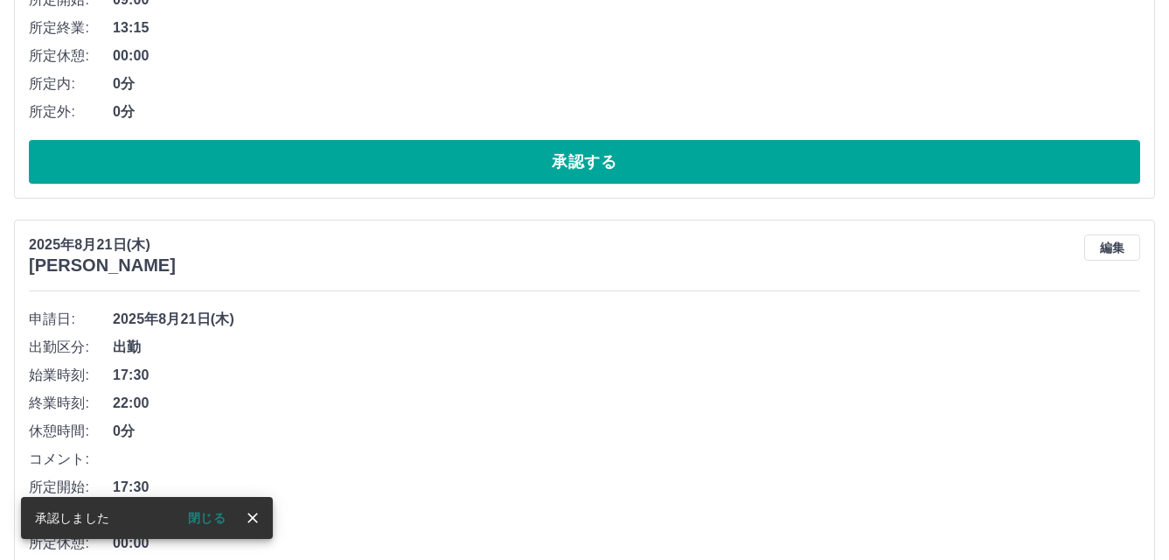
scroll to position [8504, 0]
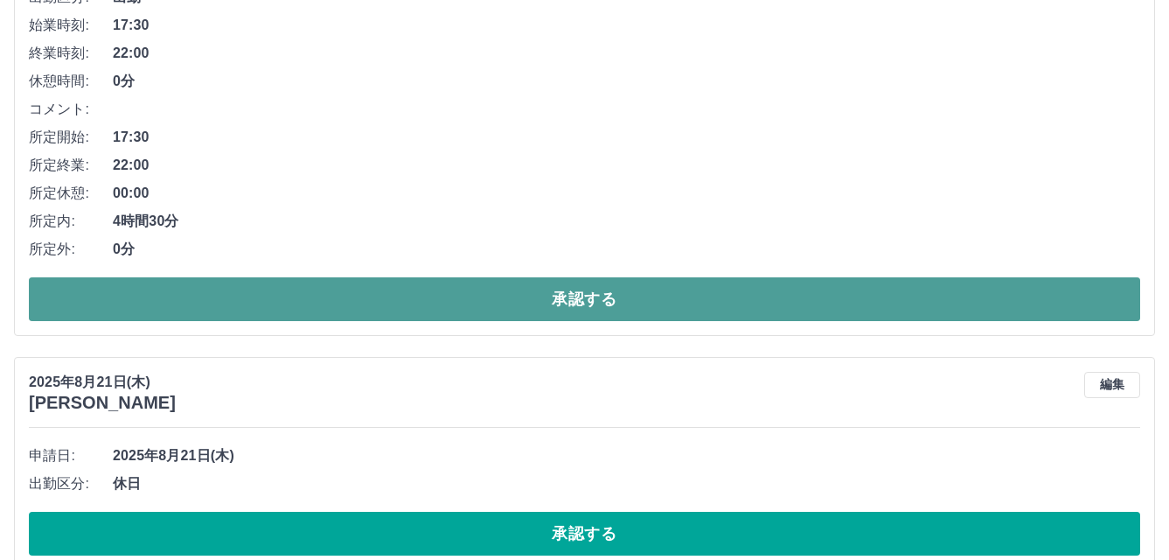
click at [530, 317] on button "承認する" at bounding box center [585, 299] width 1112 height 44
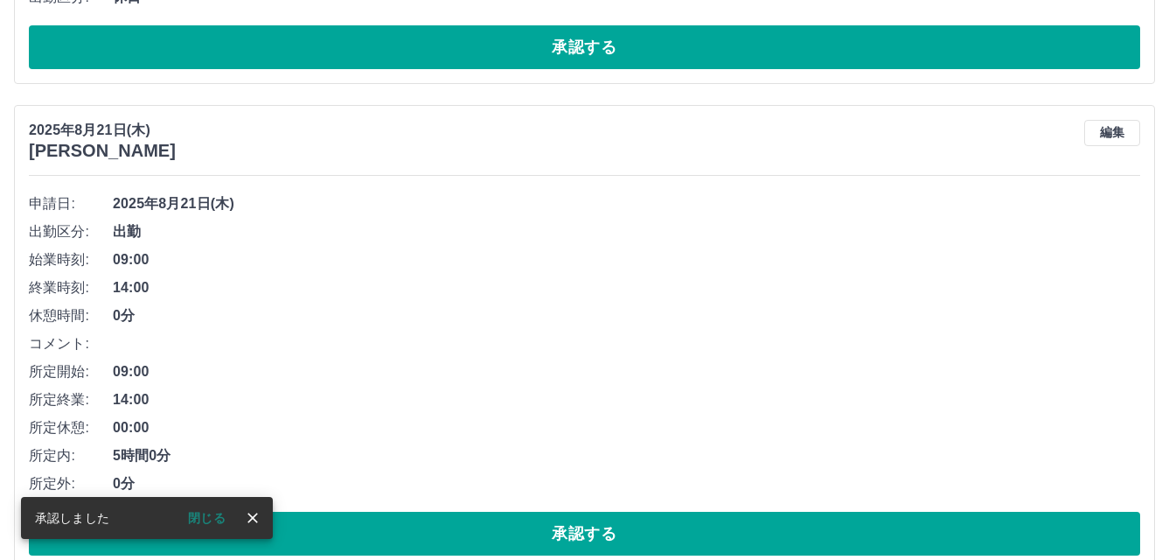
scroll to position [8017, 0]
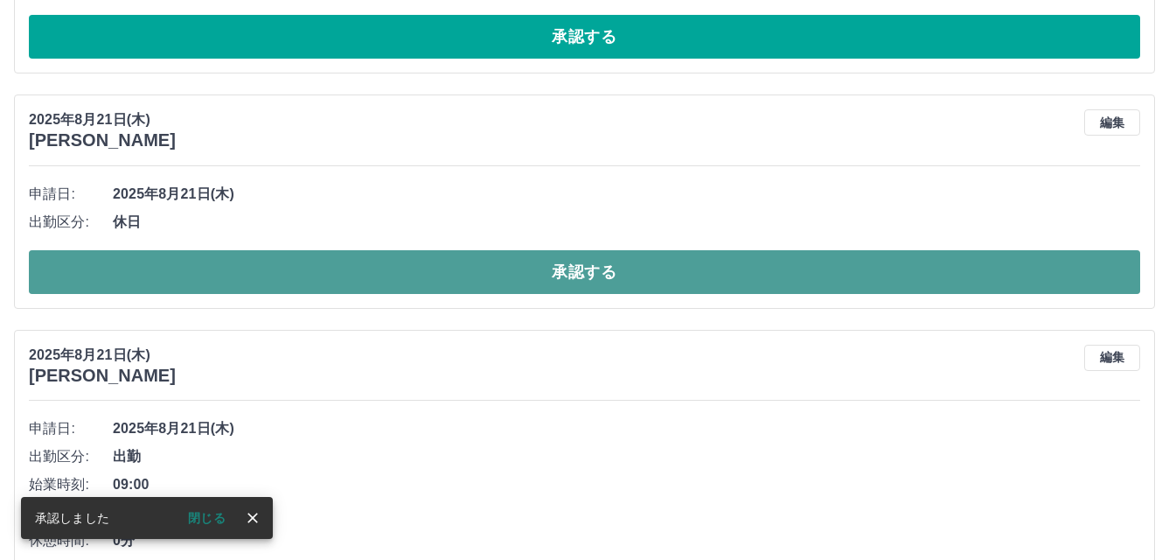
click at [542, 284] on button "承認する" at bounding box center [585, 272] width 1112 height 44
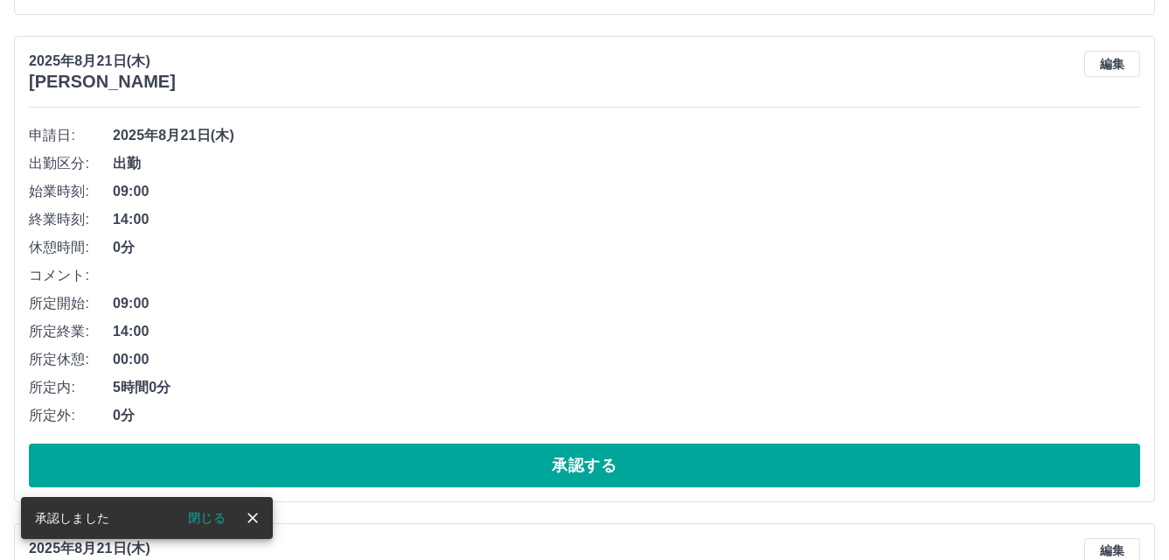
scroll to position [8481, 0]
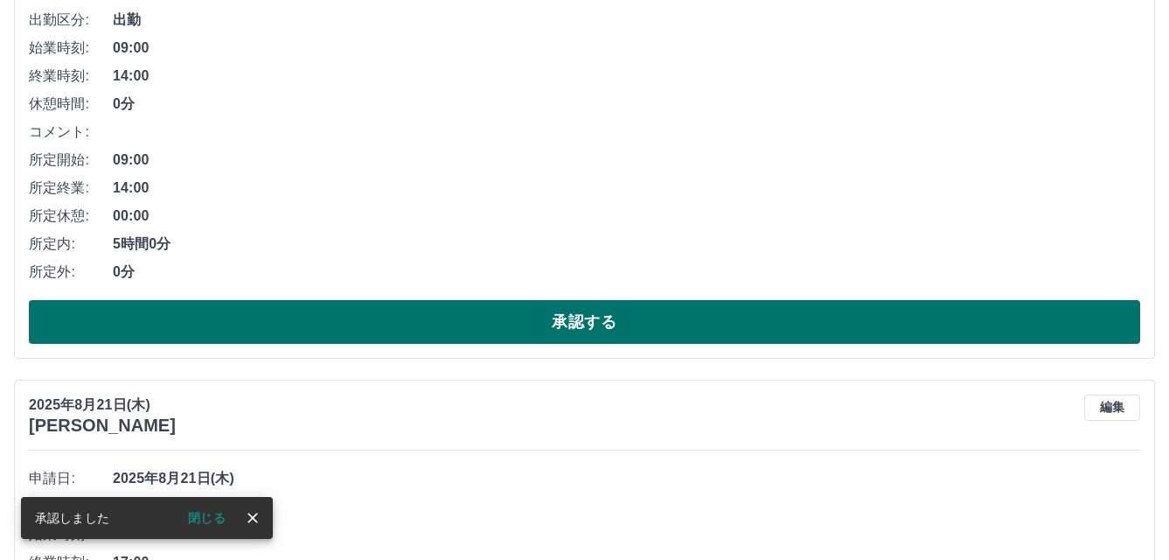
click at [536, 313] on button "承認する" at bounding box center [585, 322] width 1112 height 44
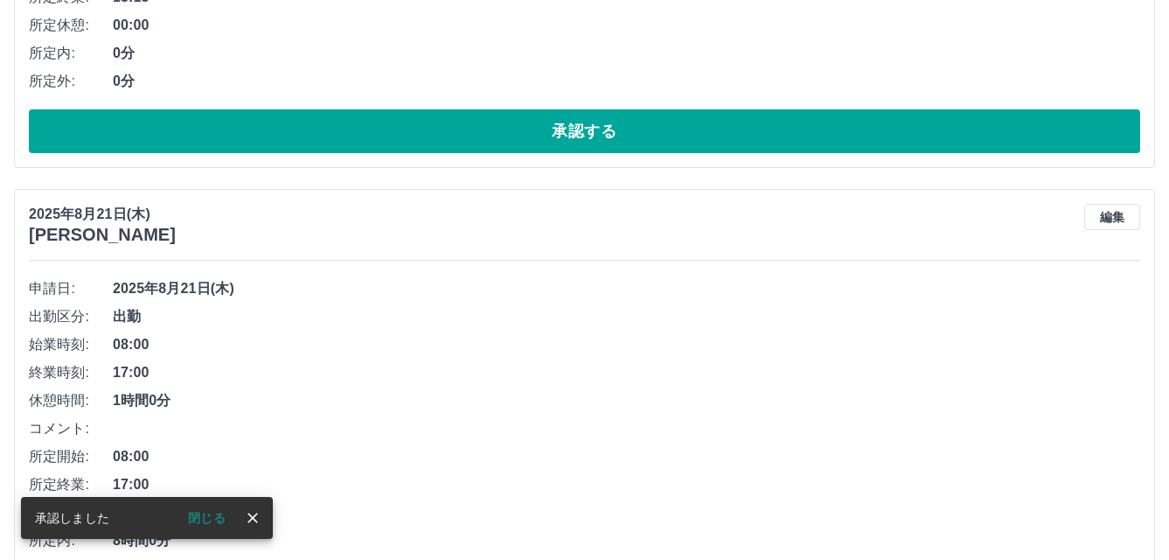
scroll to position [8344, 0]
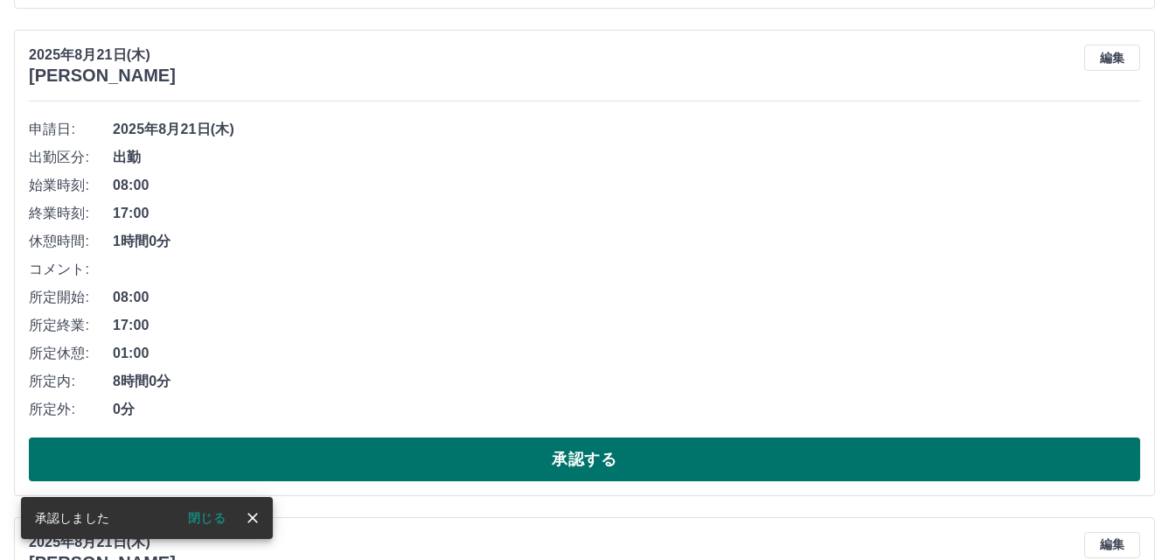
click at [535, 445] on button "承認する" at bounding box center [585, 459] width 1112 height 44
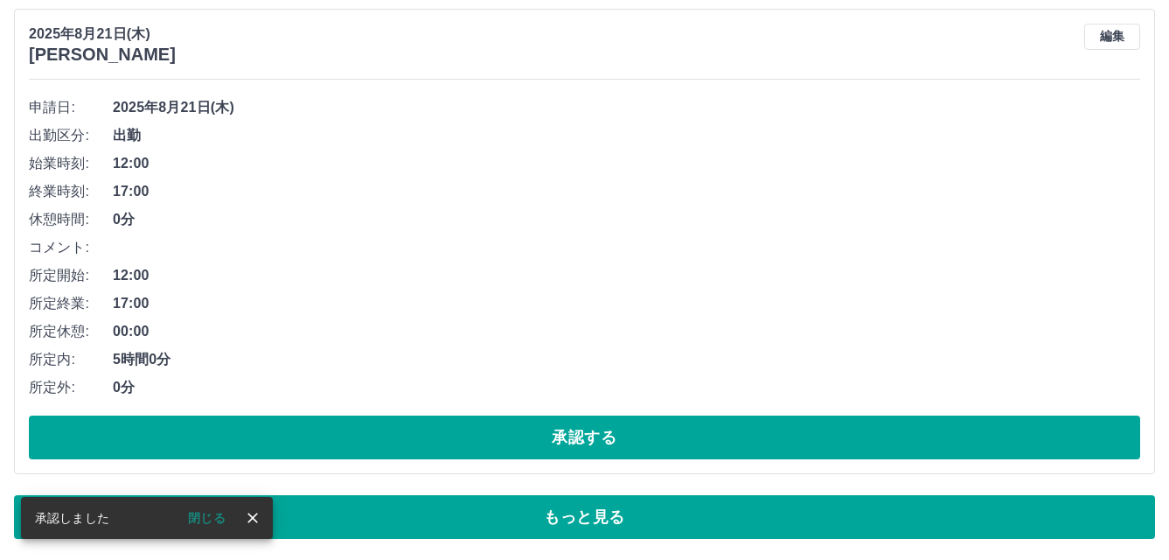
scroll to position [8115, 0]
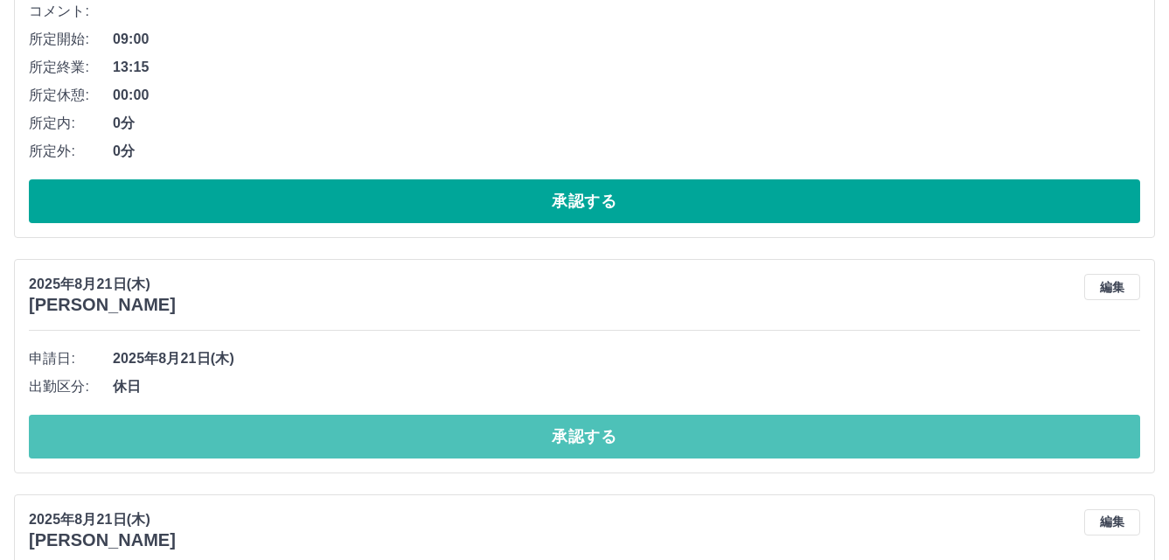
click at [535, 445] on button "承認する" at bounding box center [585, 437] width 1112 height 44
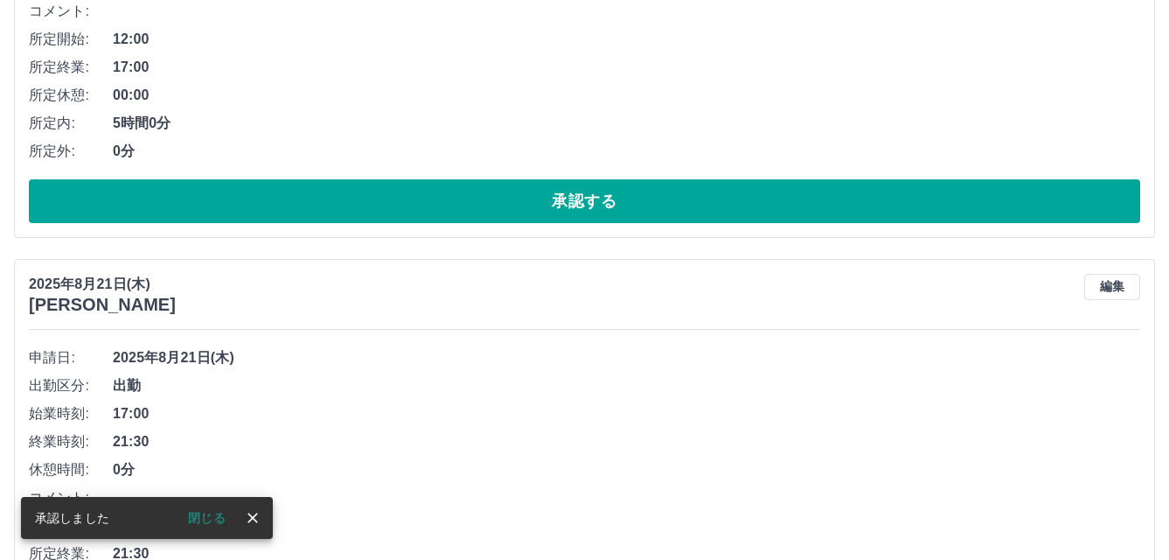
scroll to position [8367, 0]
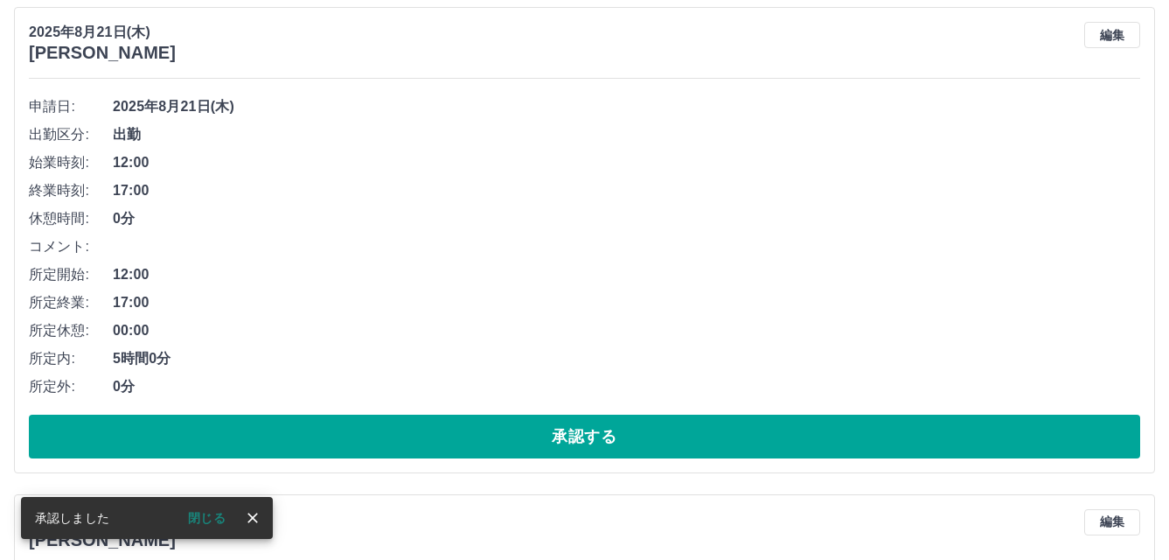
click at [535, 446] on button "承認する" at bounding box center [585, 437] width 1112 height 44
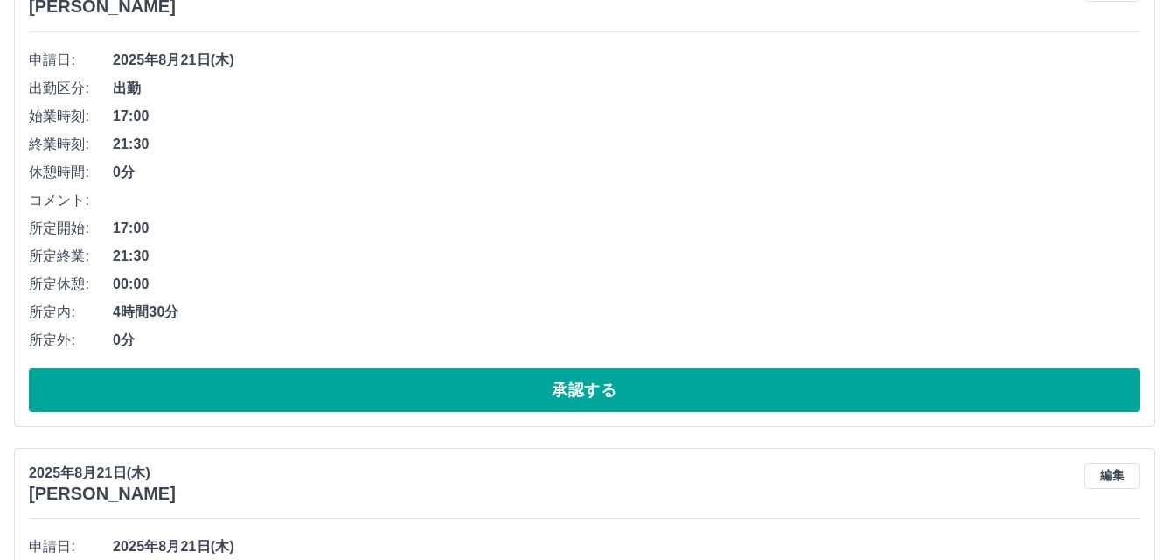
scroll to position [8579, 0]
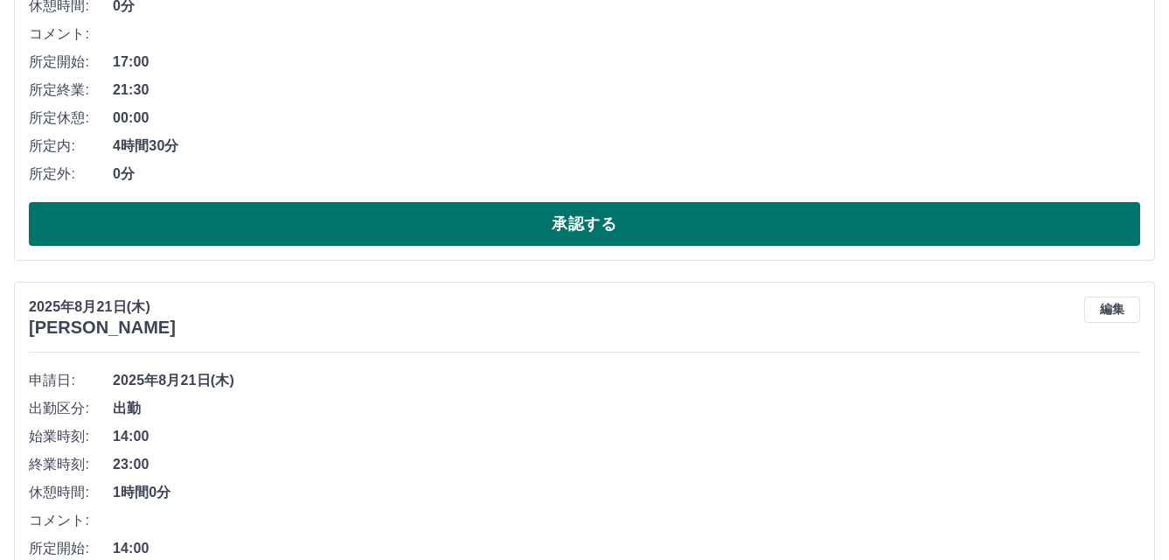
click at [568, 225] on button "承認する" at bounding box center [585, 224] width 1112 height 44
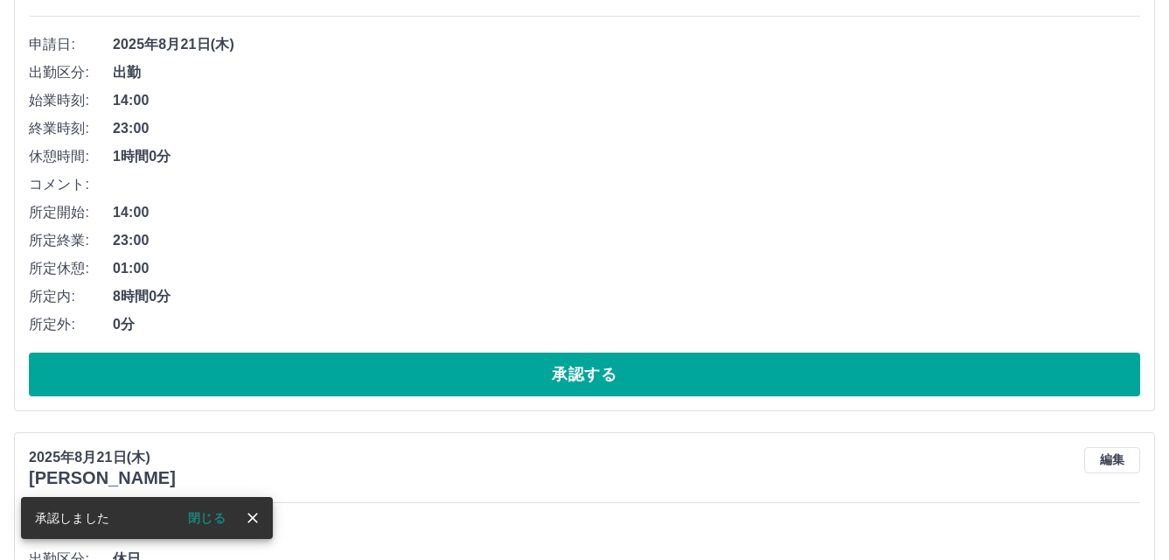
scroll to position [8529, 0]
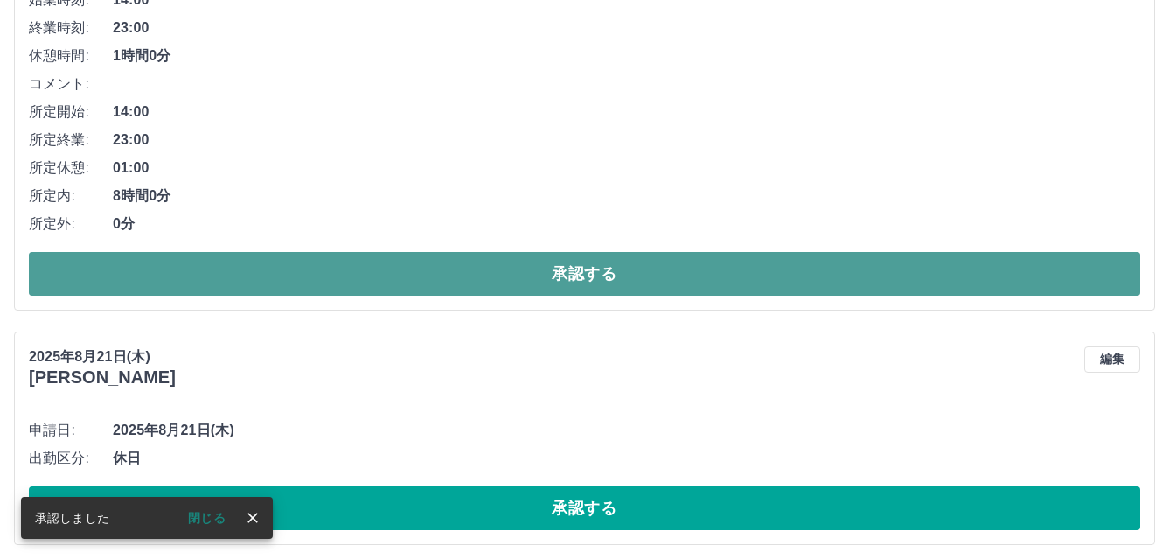
click at [554, 278] on button "承認する" at bounding box center [585, 274] width 1112 height 44
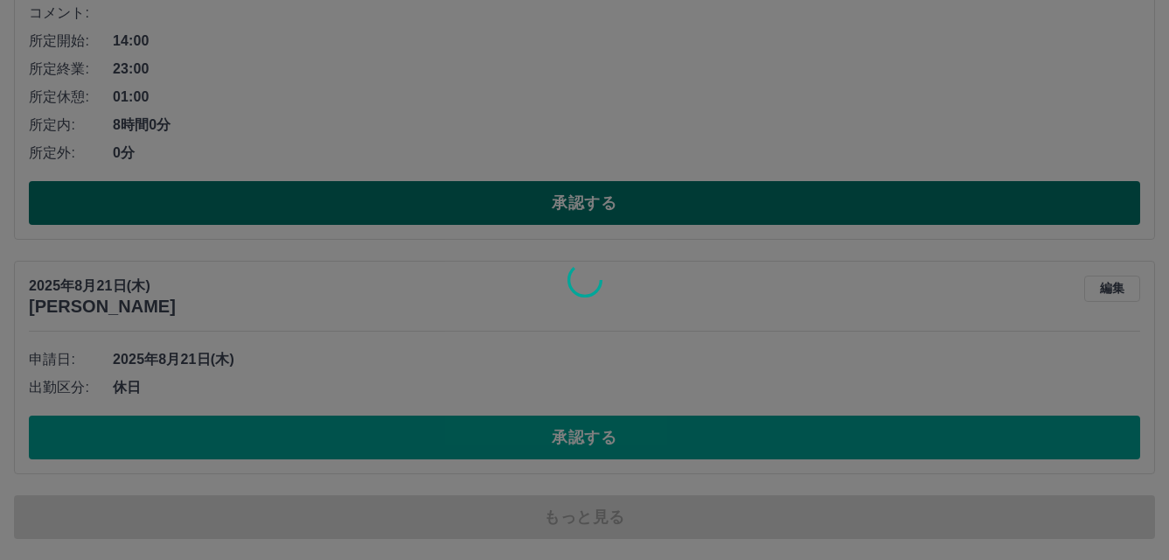
scroll to position [8115, 0]
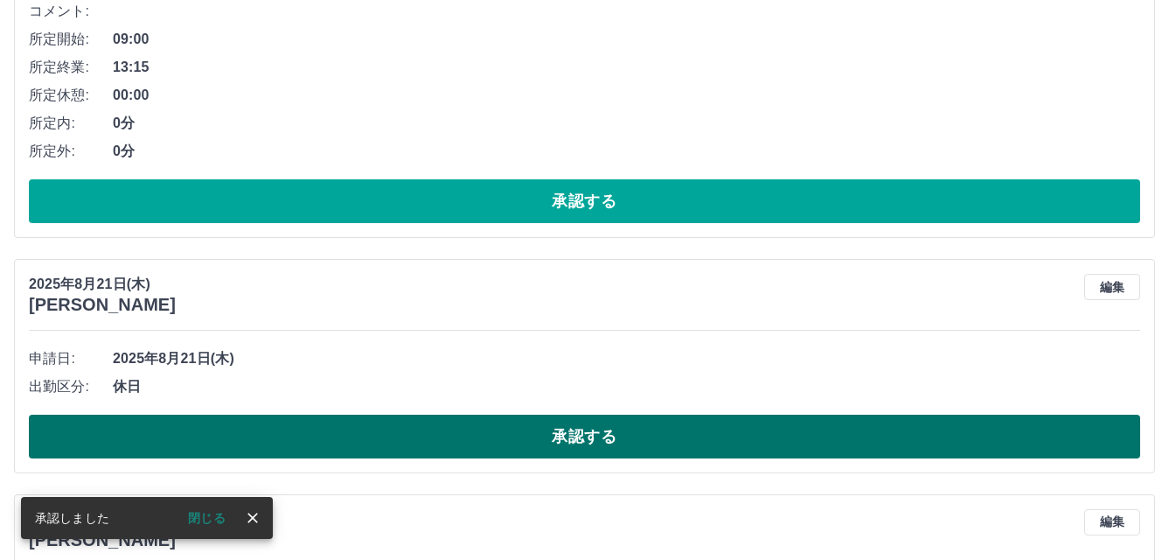
click at [553, 423] on button "承認する" at bounding box center [585, 437] width 1112 height 44
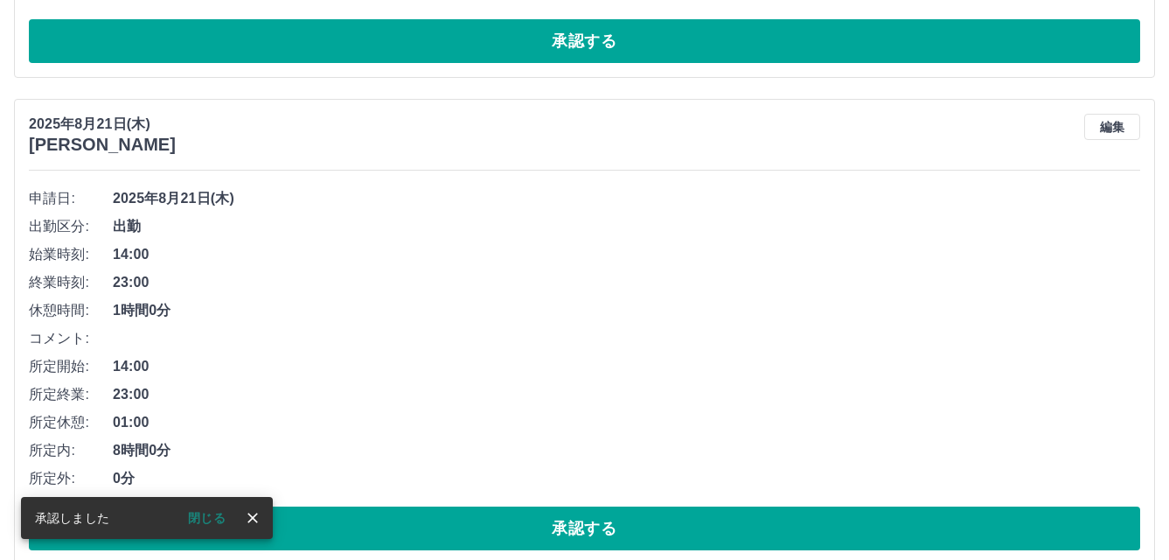
scroll to position [8404, 0]
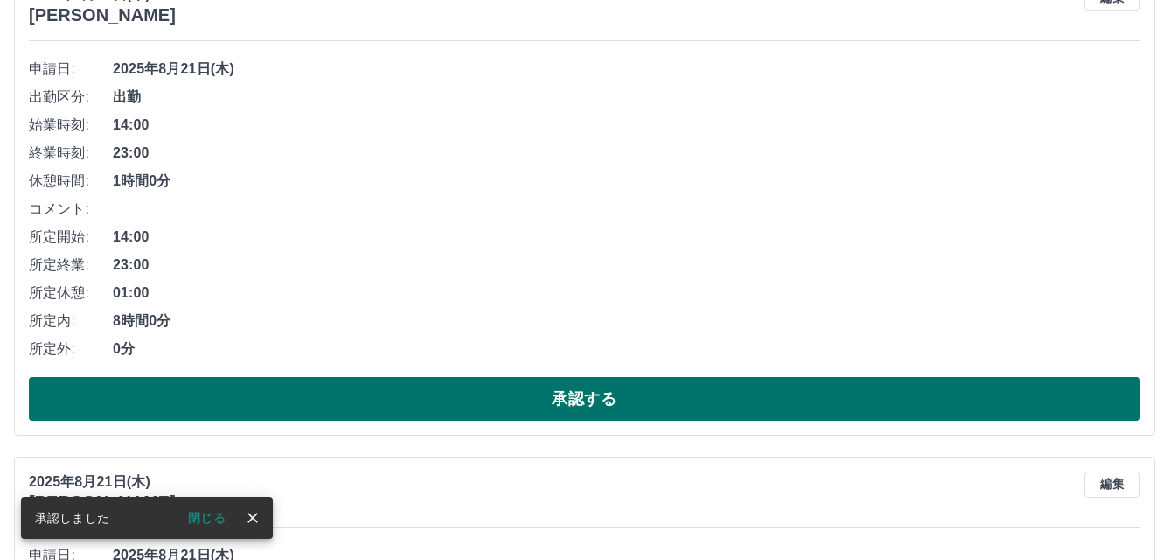
click at [553, 409] on button "承認する" at bounding box center [585, 399] width 1112 height 44
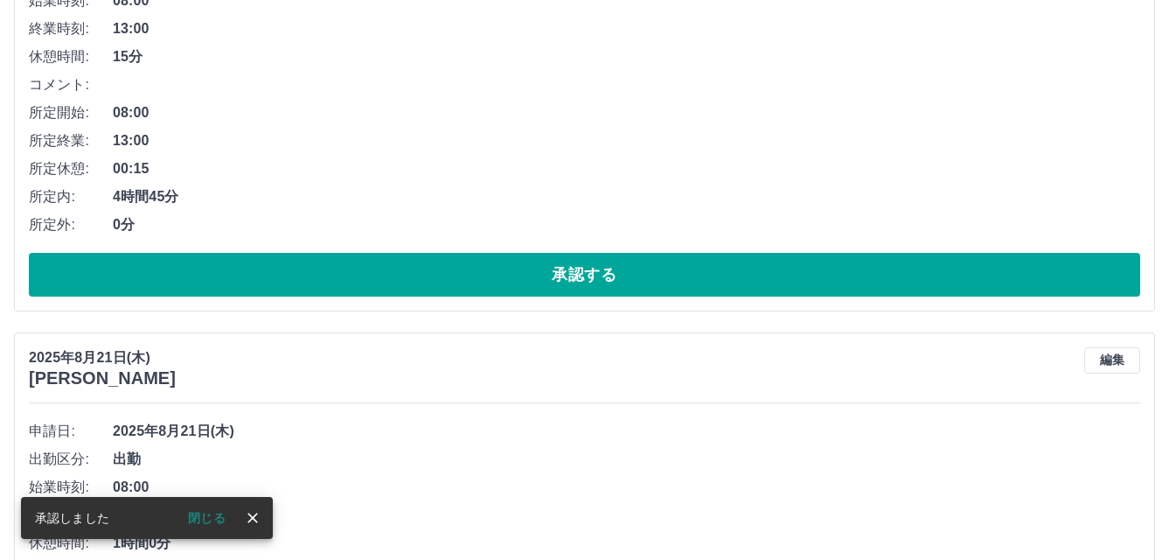
scroll to position [8529, 0]
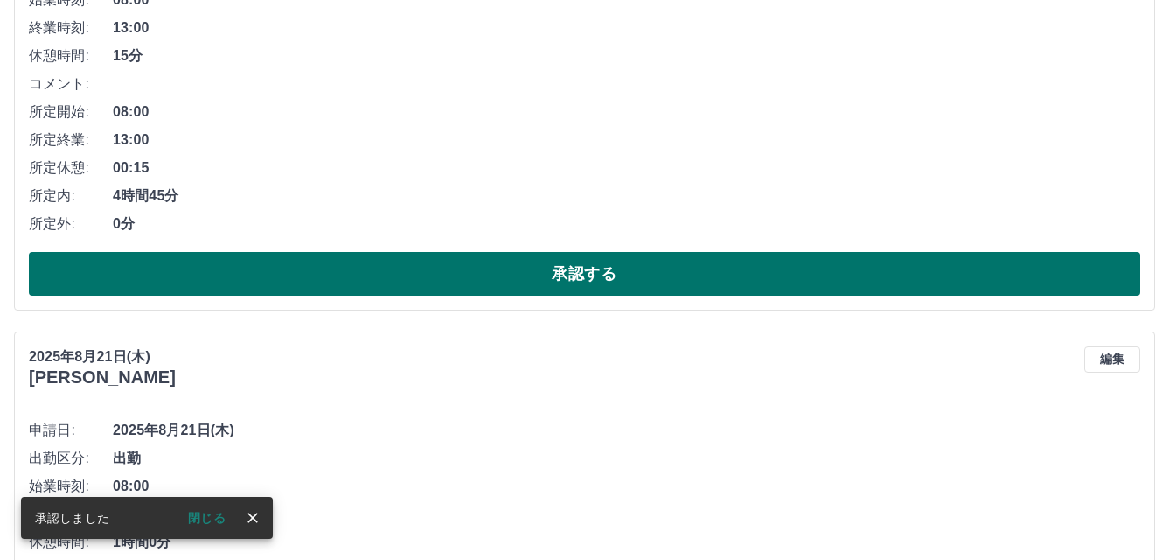
click at [568, 284] on button "承認する" at bounding box center [585, 274] width 1112 height 44
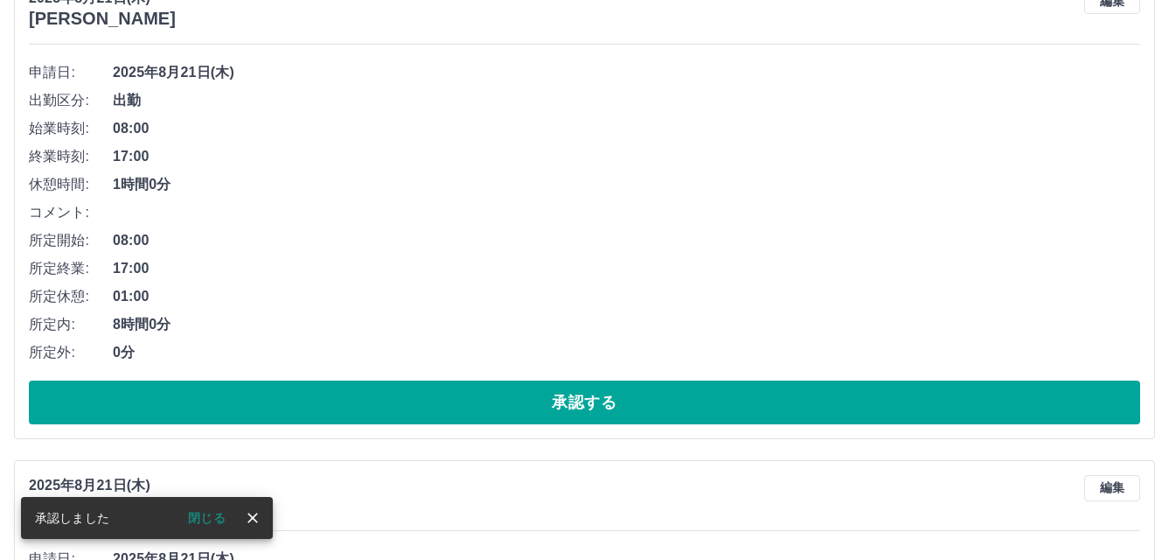
scroll to position [8480, 0]
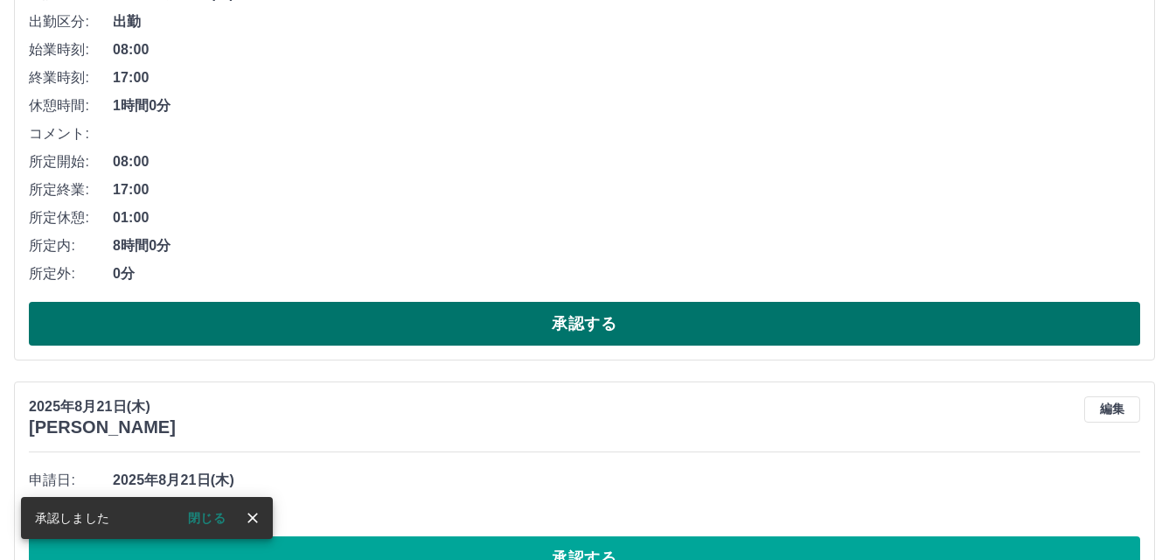
click at [559, 314] on button "承認する" at bounding box center [585, 324] width 1112 height 44
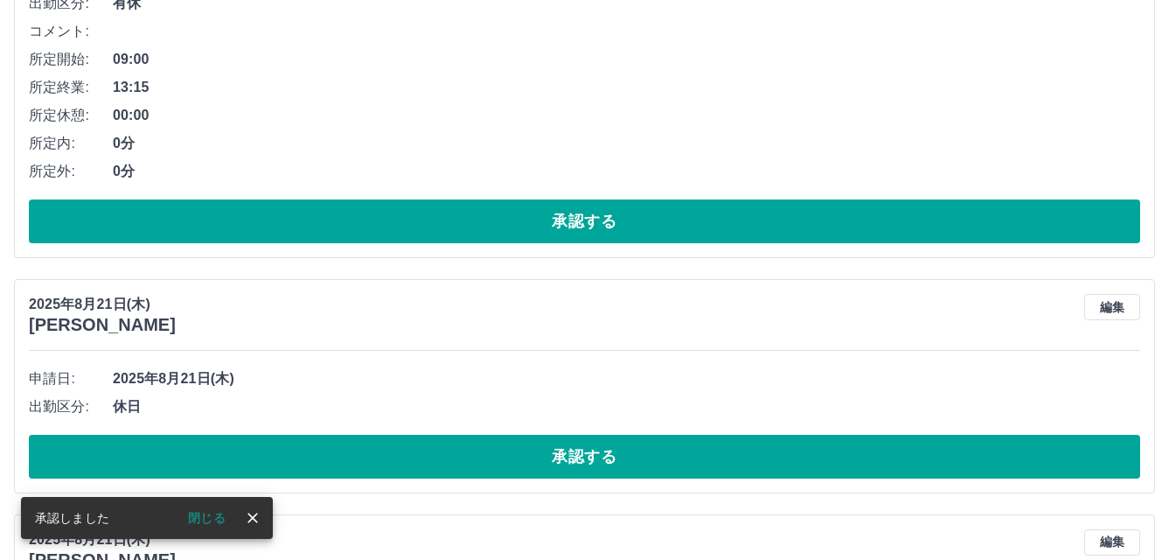
scroll to position [8255, 0]
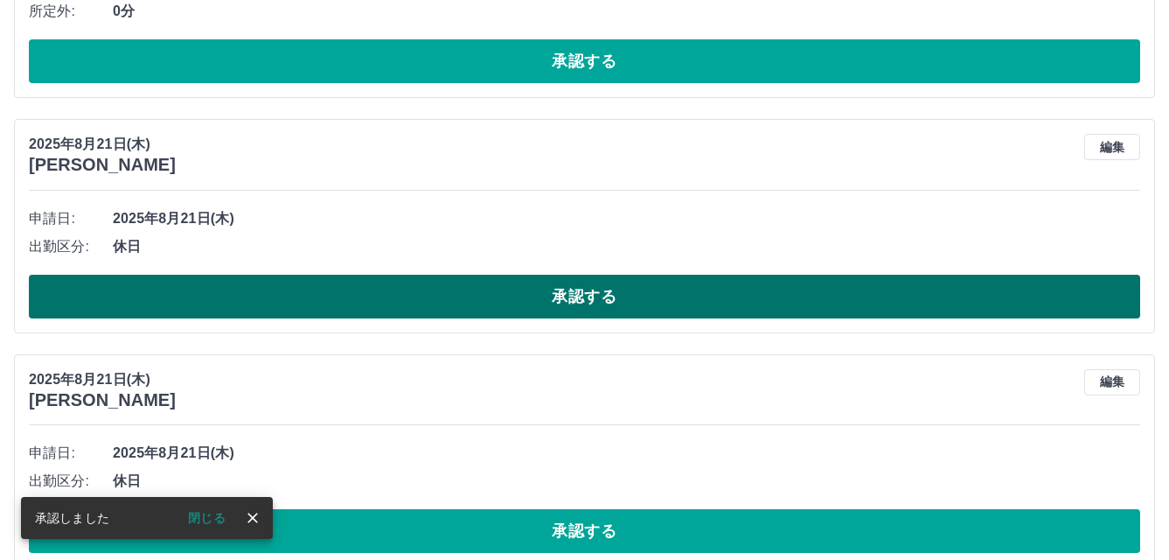
click at [556, 309] on button "承認する" at bounding box center [585, 297] width 1112 height 44
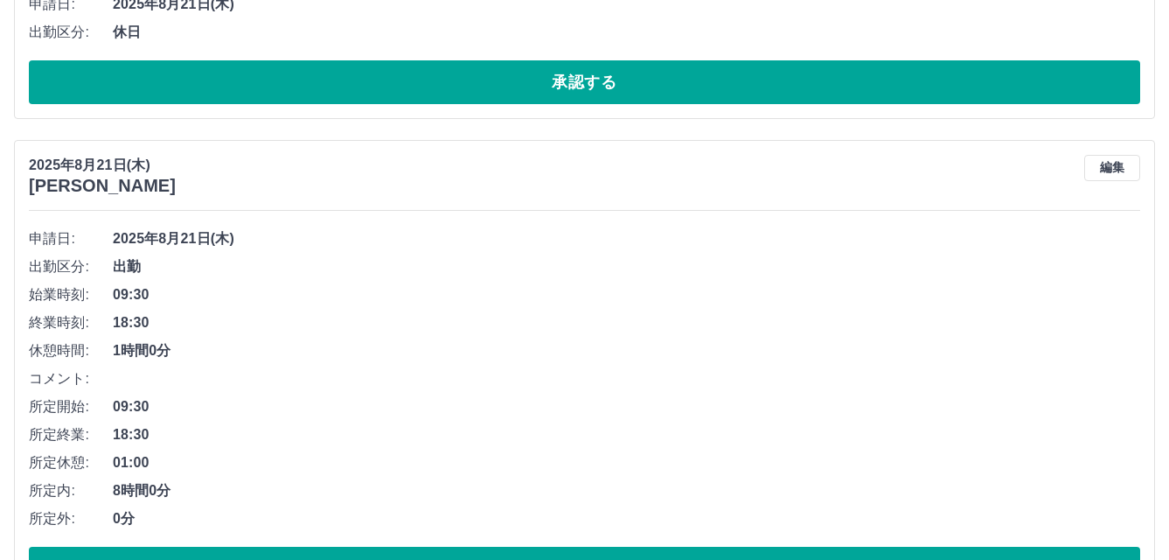
scroll to position [8602, 0]
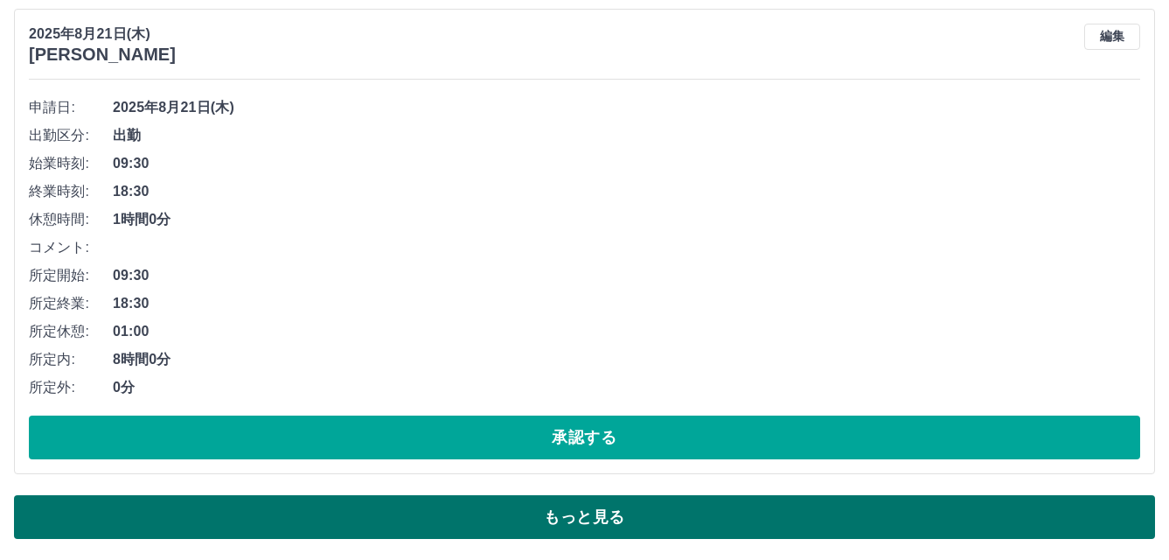
click at [549, 515] on button "もっと見る" at bounding box center [584, 517] width 1141 height 44
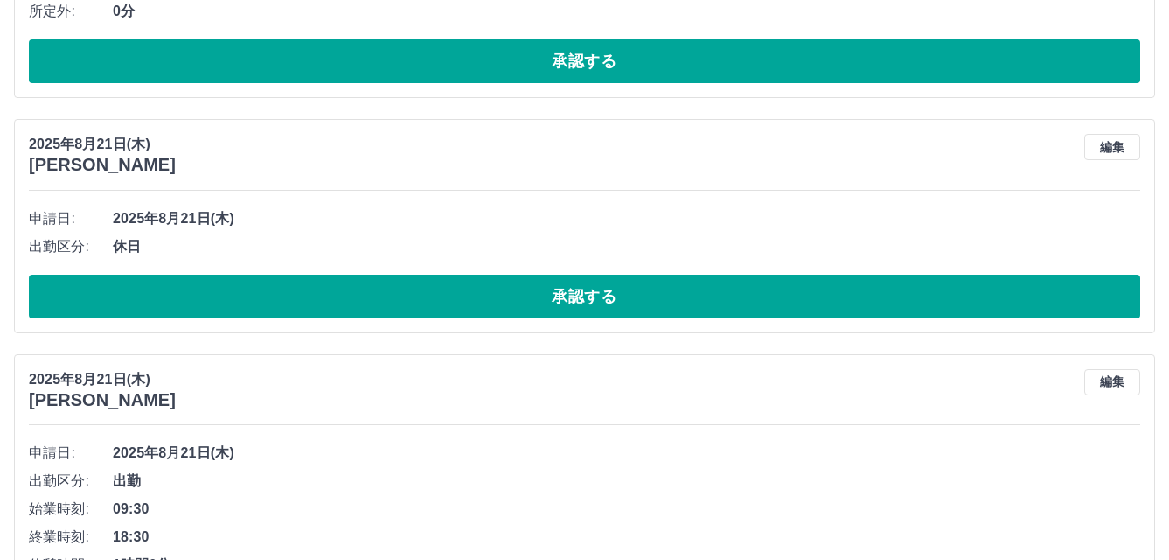
scroll to position [8252, 0]
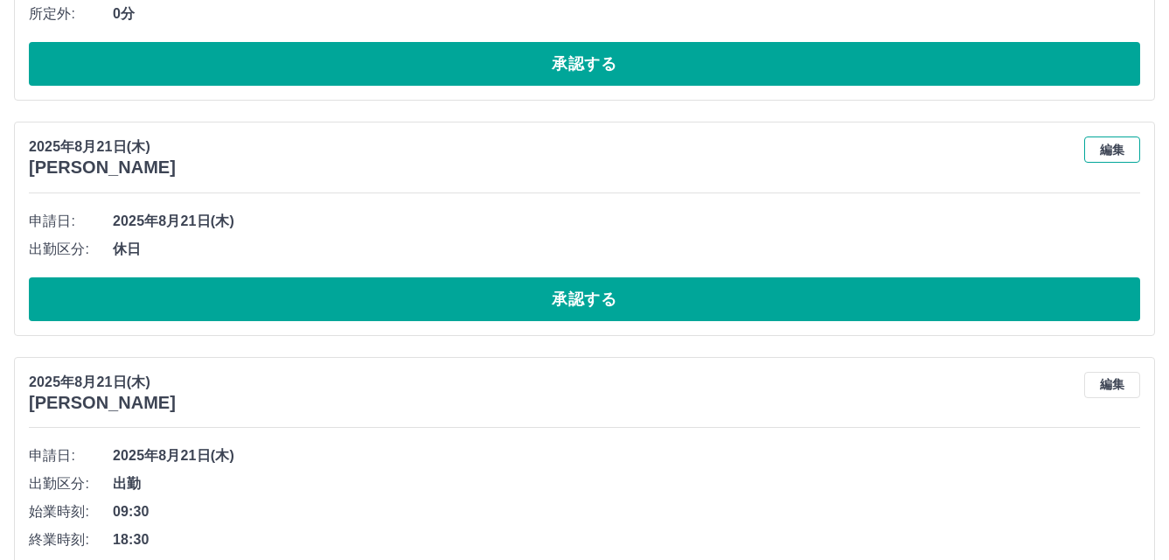
click at [1128, 148] on button "編集" at bounding box center [1112, 149] width 56 height 26
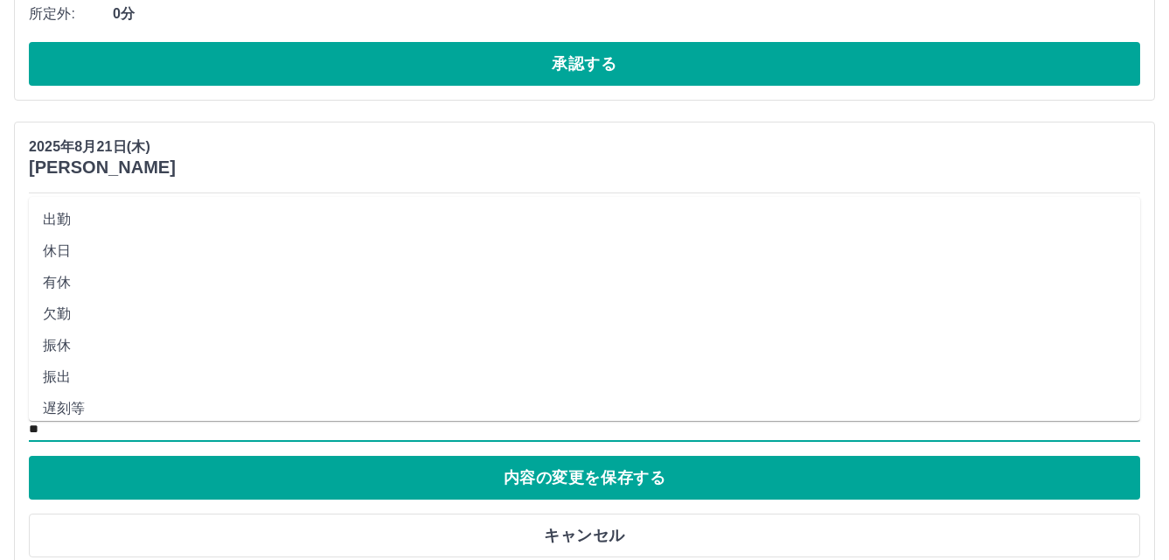
click at [88, 432] on input "**" at bounding box center [585, 430] width 1112 height 22
click at [87, 283] on li "有休" at bounding box center [585, 282] width 1112 height 31
type input "**"
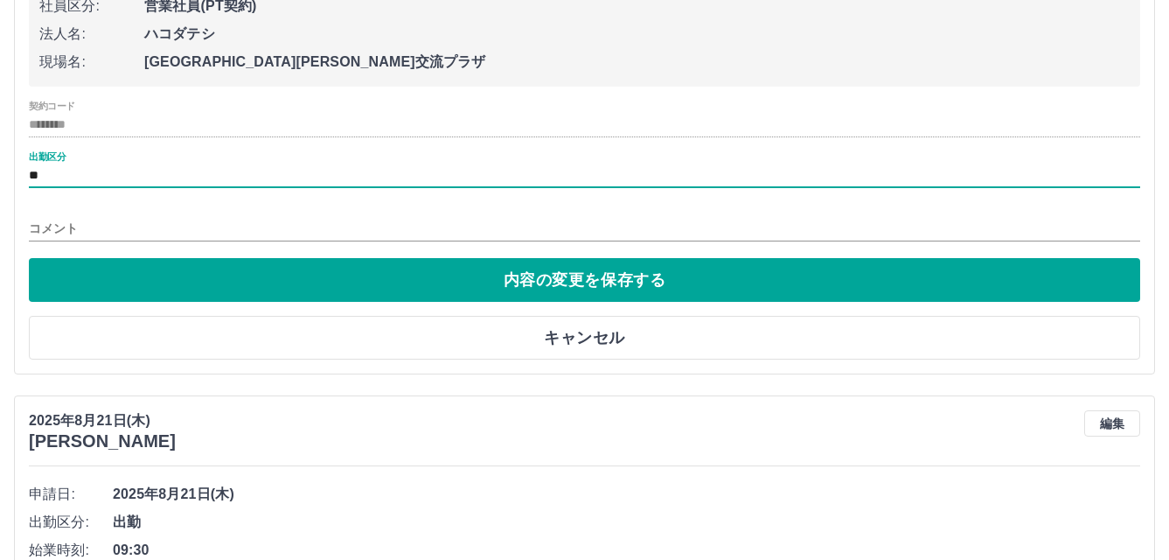
scroll to position [8515, 0]
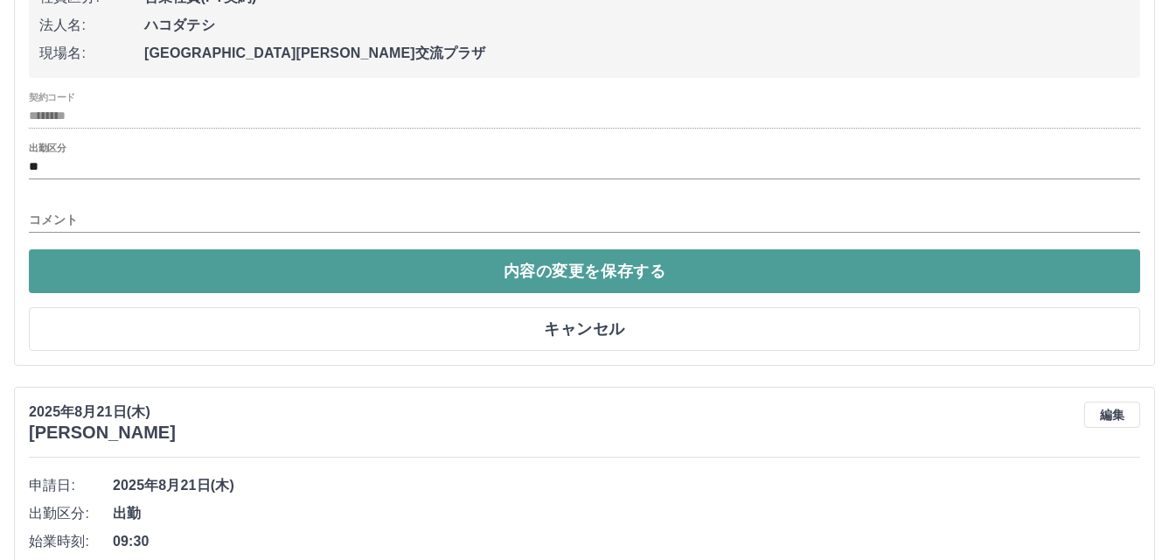
click at [595, 279] on button "内容の変更を保存する" at bounding box center [585, 271] width 1112 height 44
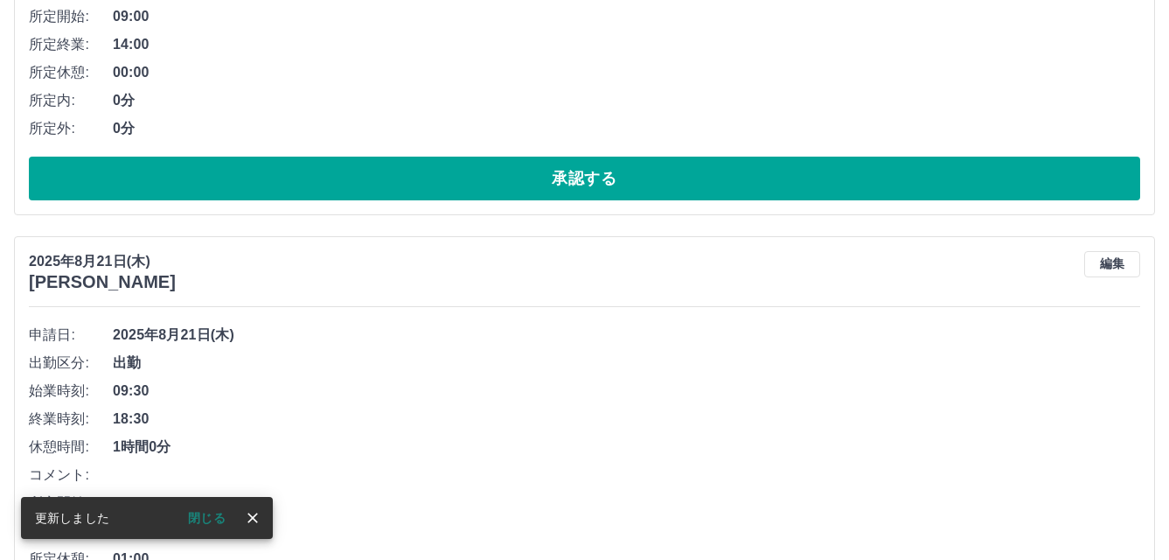
scroll to position [8245, 0]
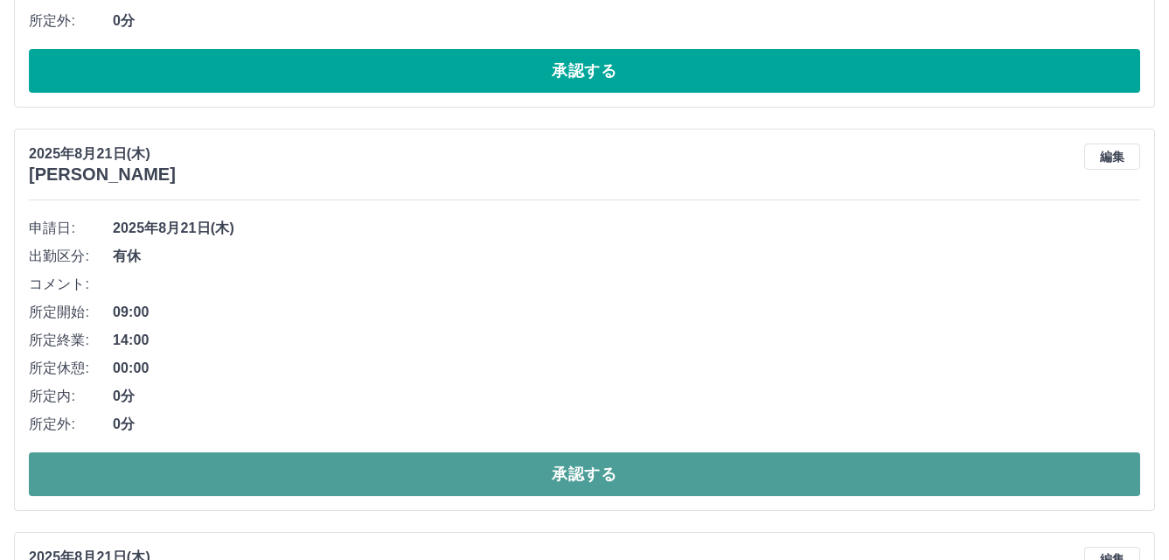
click at [610, 464] on button "承認する" at bounding box center [585, 474] width 1112 height 44
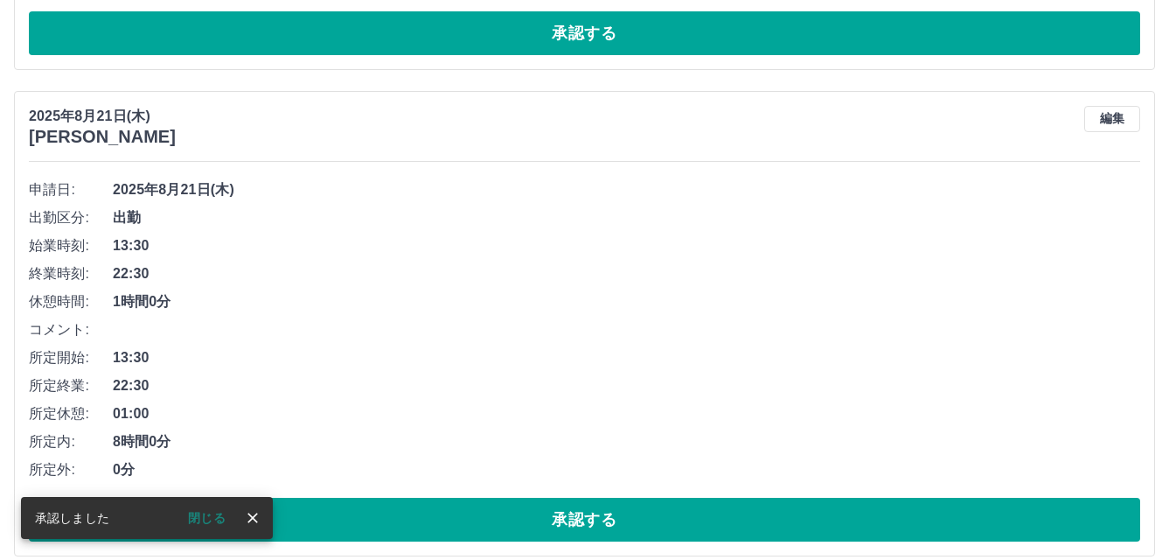
scroll to position [8367, 0]
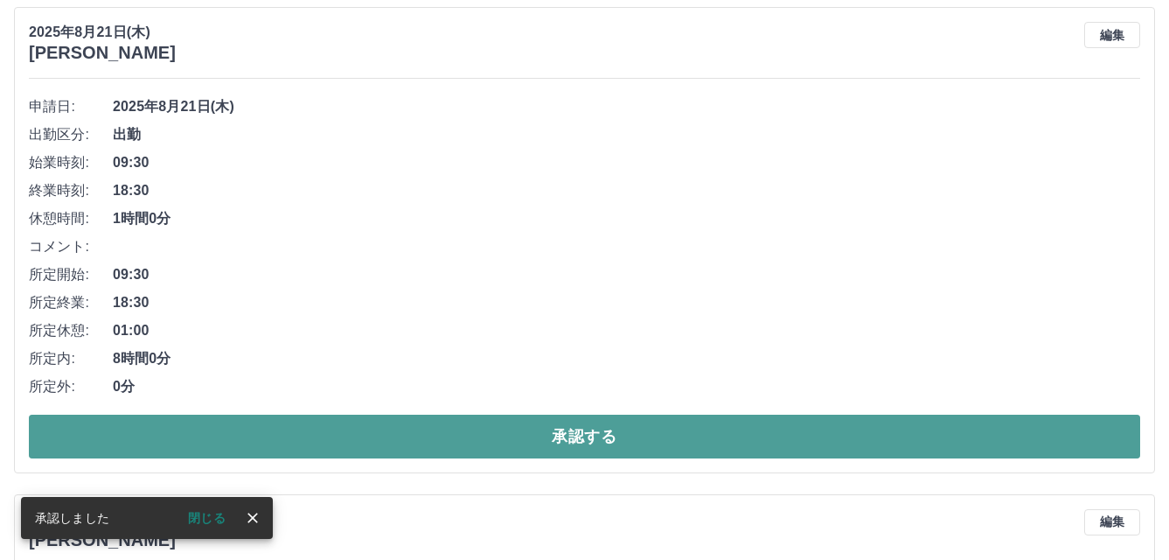
click at [610, 436] on button "承認する" at bounding box center [585, 437] width 1112 height 44
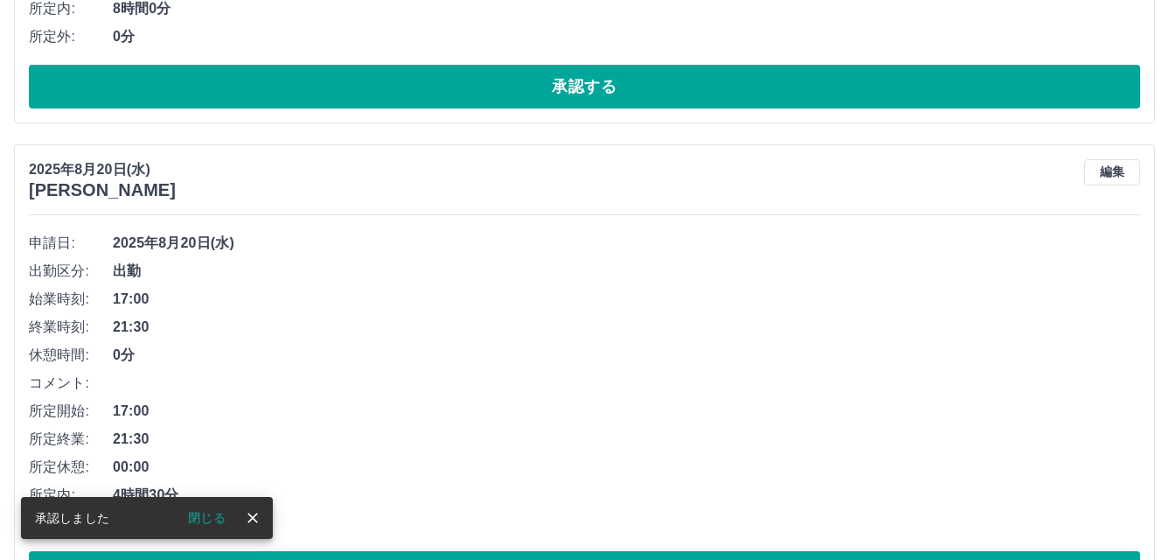
scroll to position [8229, 0]
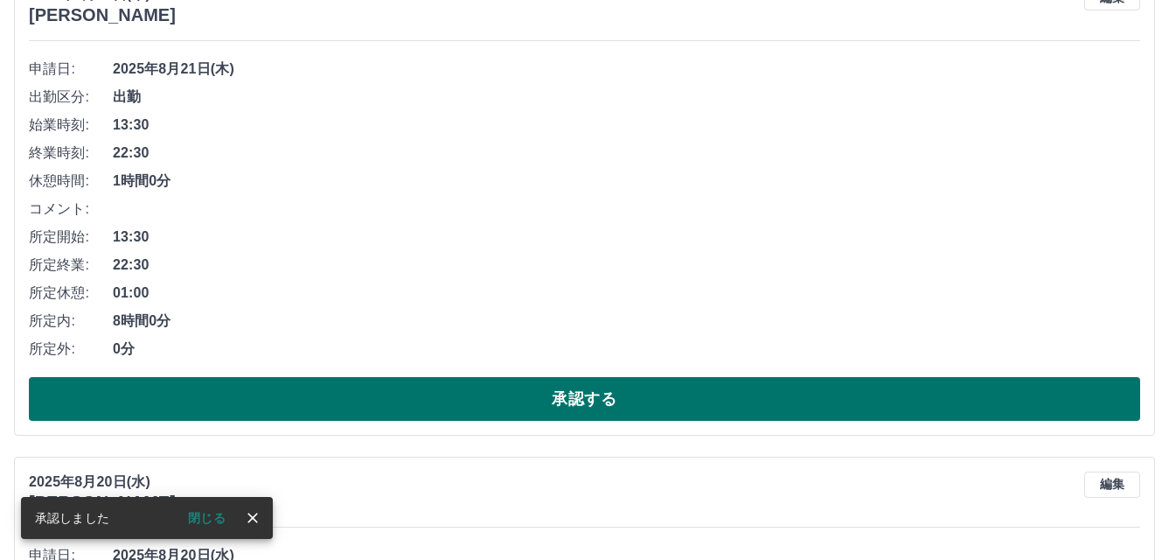
click at [619, 415] on button "承認する" at bounding box center [585, 399] width 1112 height 44
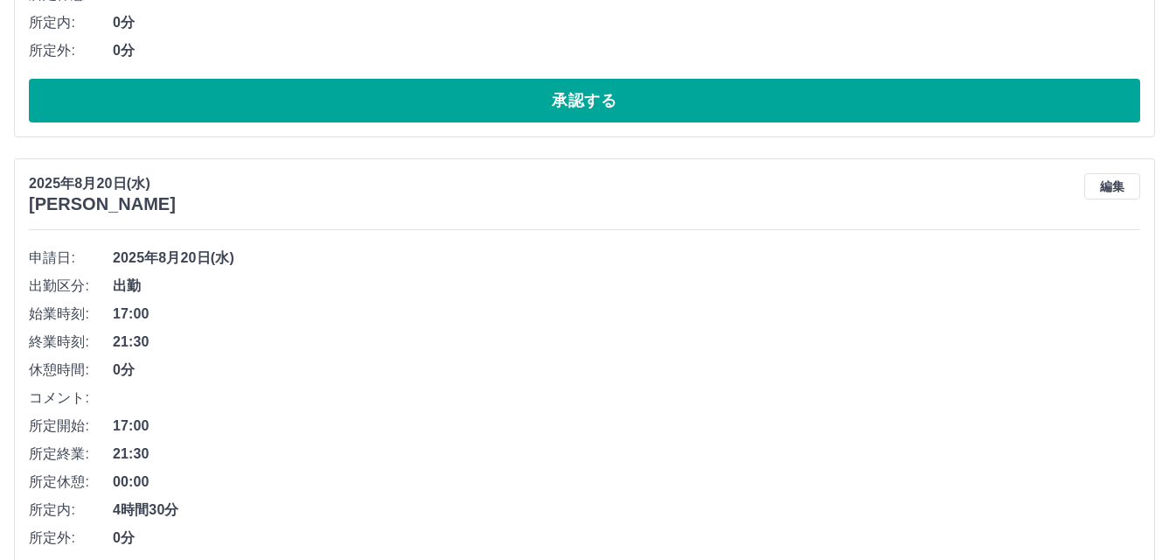
scroll to position [8355, 0]
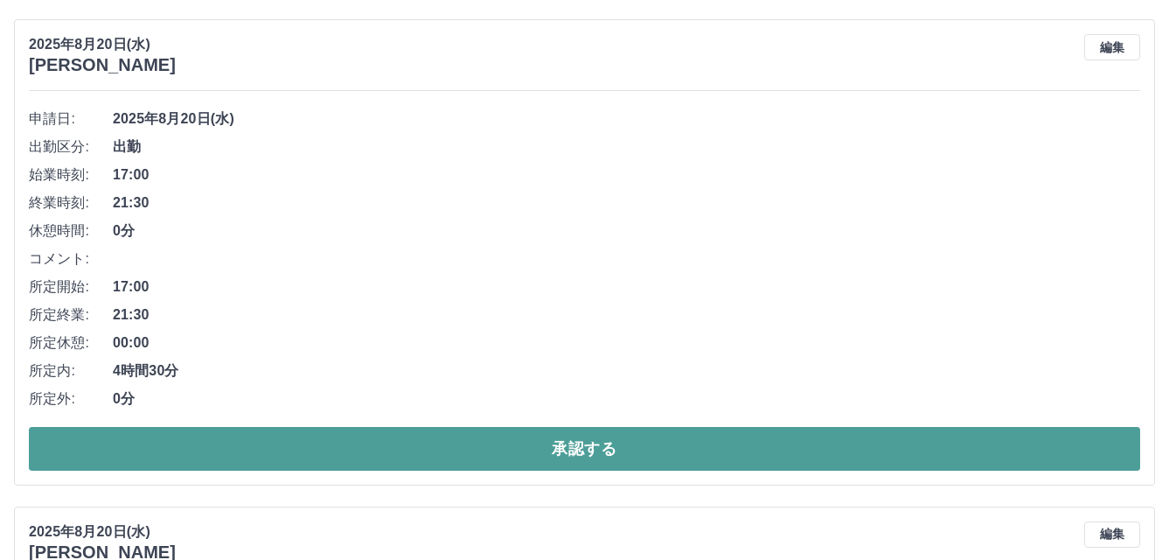
click at [603, 443] on button "承認する" at bounding box center [585, 449] width 1112 height 44
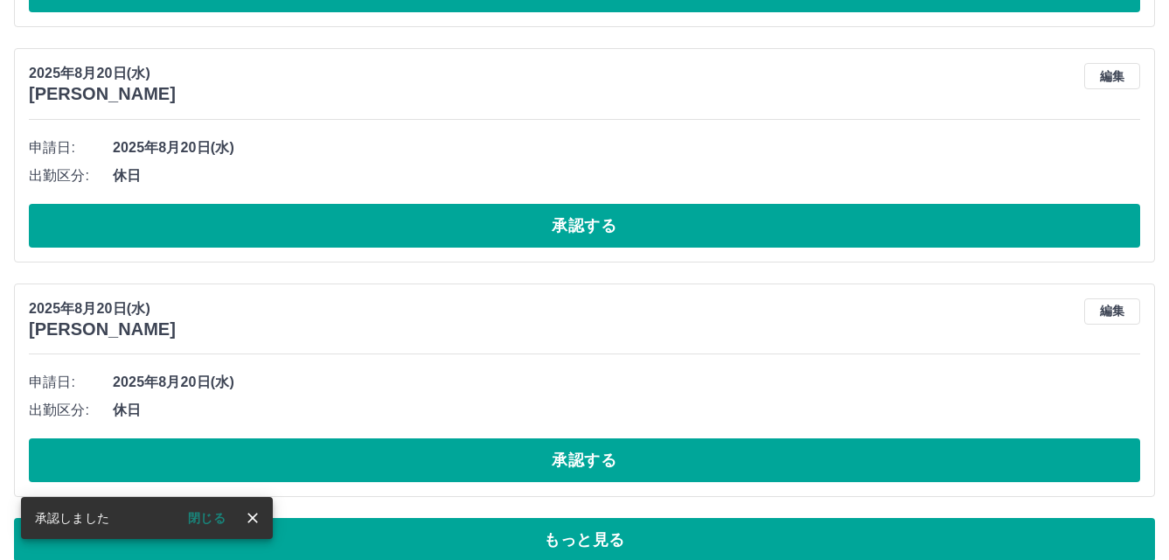
scroll to position [8350, 0]
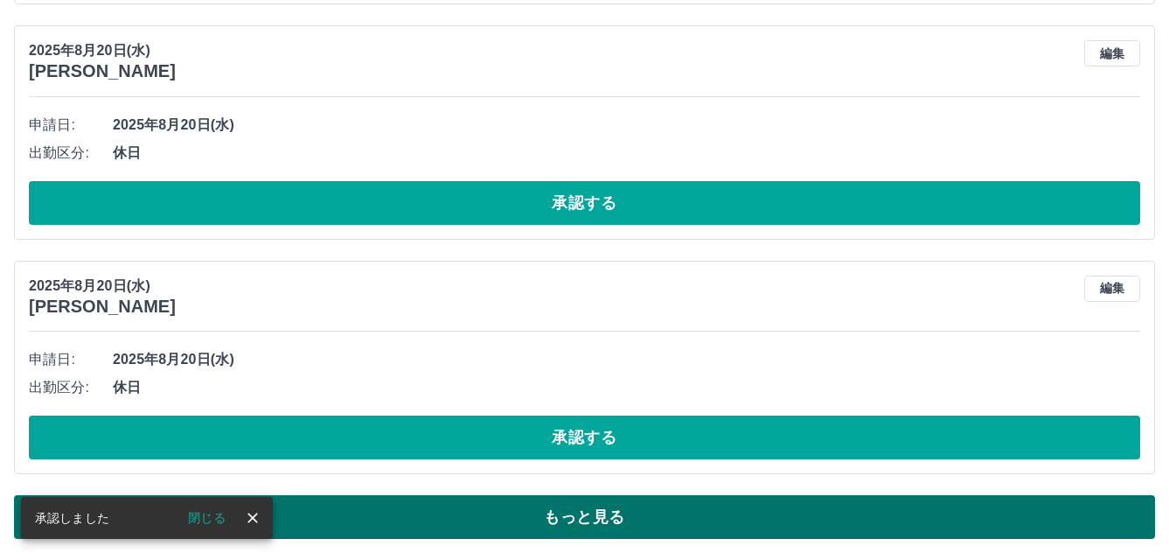
click at [596, 507] on button "もっと見る" at bounding box center [584, 517] width 1141 height 44
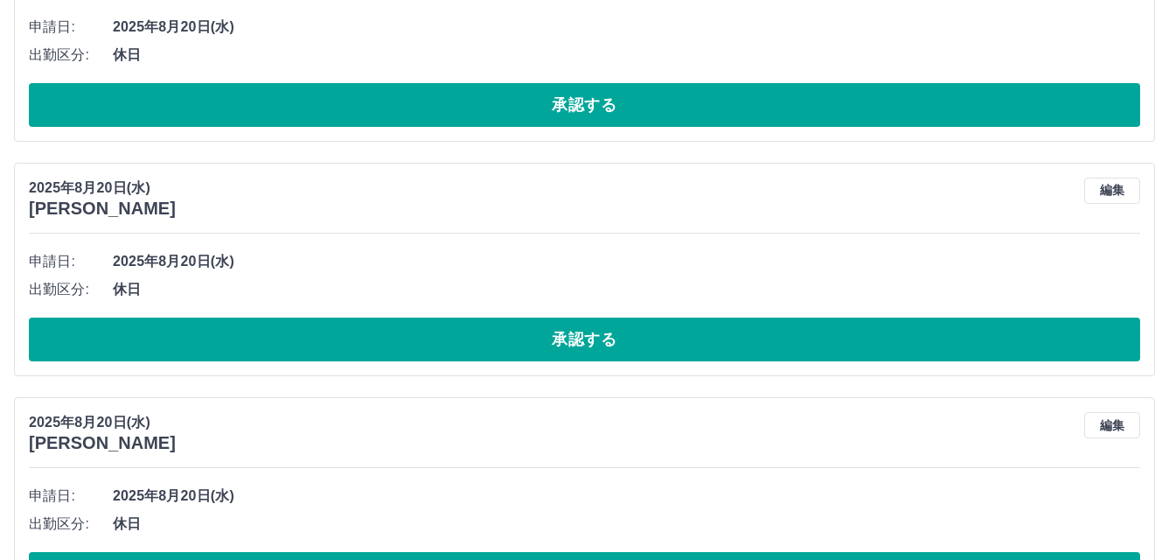
scroll to position [8525, 0]
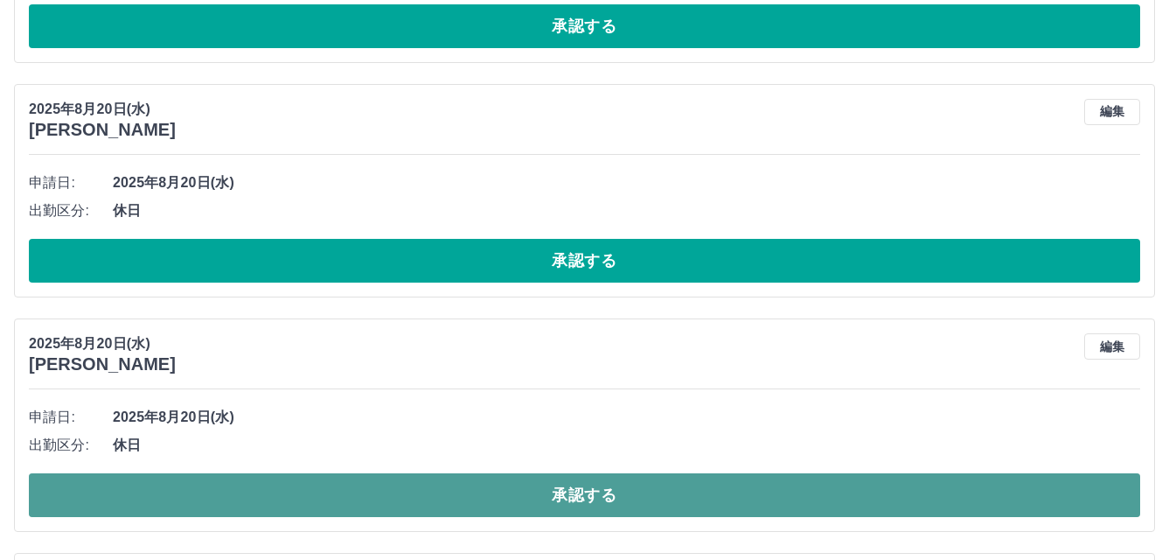
click at [600, 490] on button "承認する" at bounding box center [585, 495] width 1112 height 44
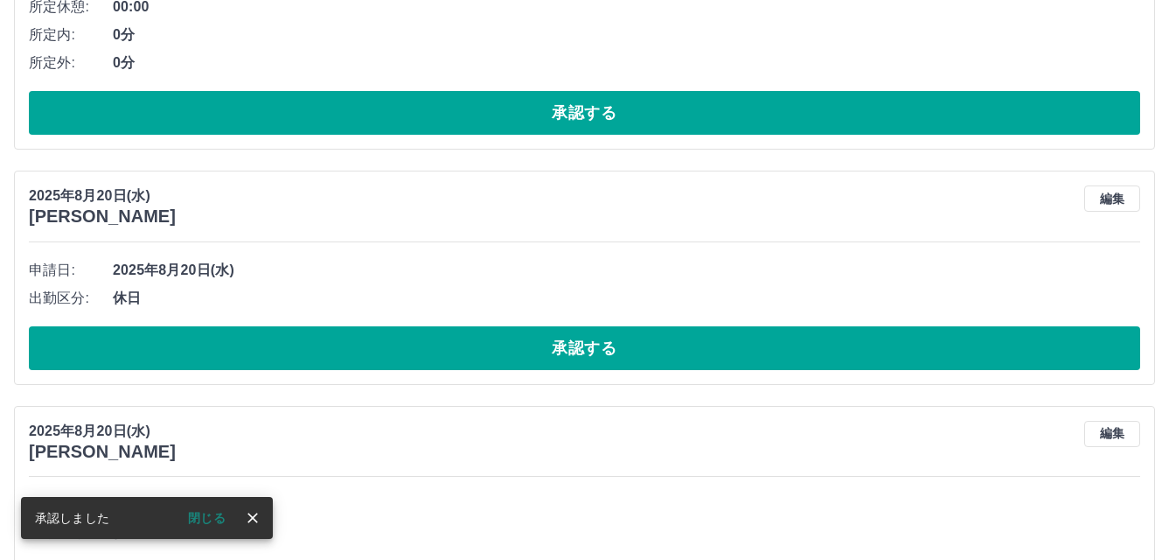
scroll to position [8088, 0]
